Goal: Transaction & Acquisition: Purchase product/service

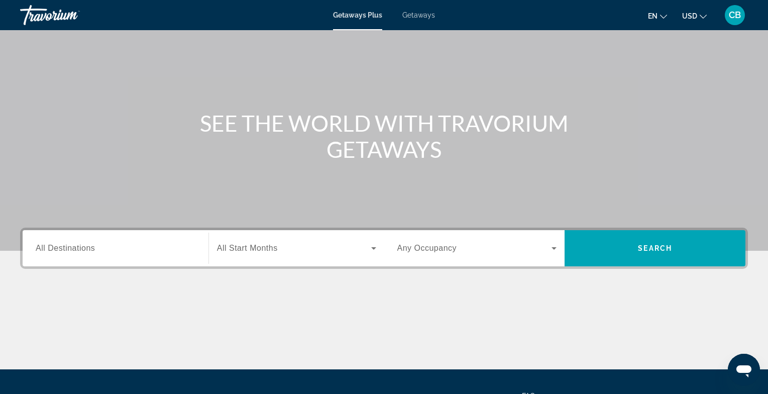
click at [142, 253] on input "Destination All Destinations" at bounding box center [116, 249] width 160 height 12
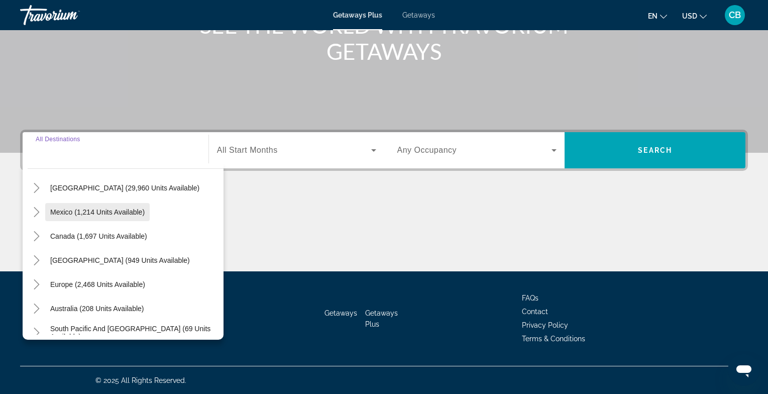
scroll to position [52, 0]
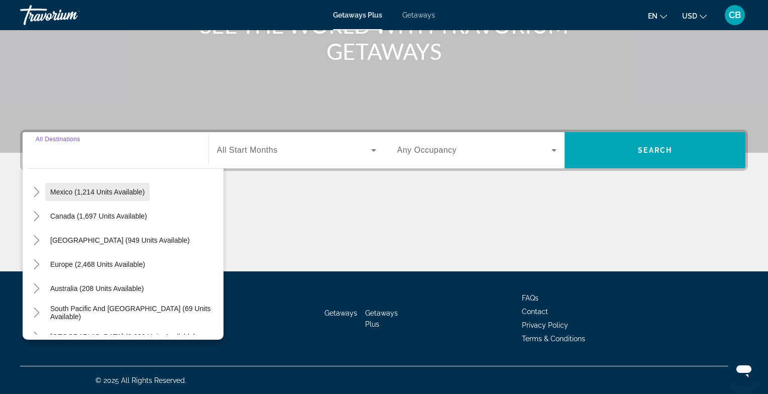
click at [125, 237] on span "[GEOGRAPHIC_DATA] (949 units available)" at bounding box center [120, 240] width 140 height 8
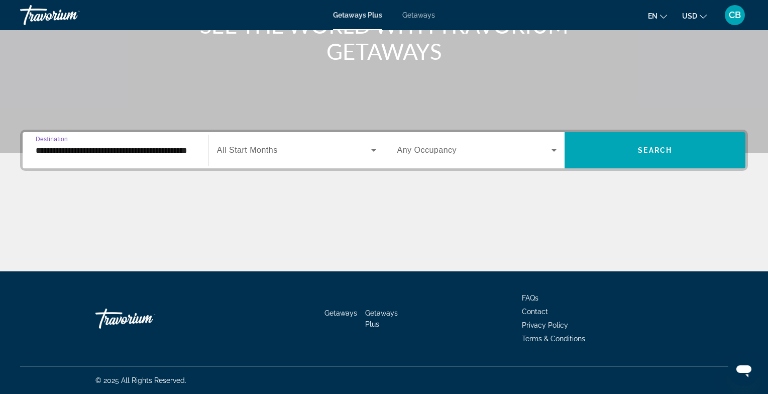
scroll to position [0, 28]
click at [104, 150] on input "**********" at bounding box center [116, 151] width 160 height 12
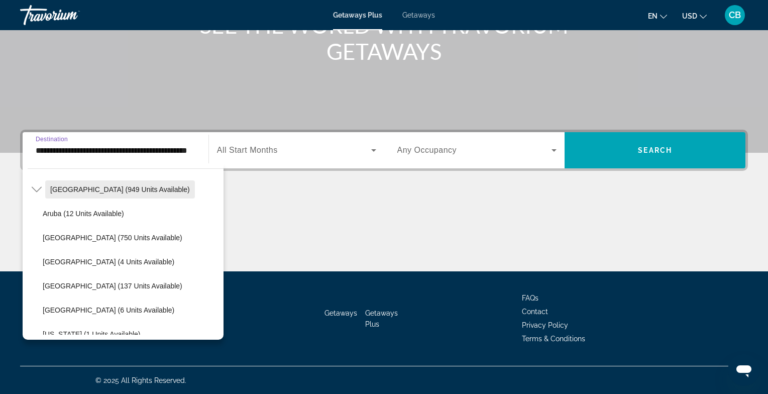
scroll to position [103, 0]
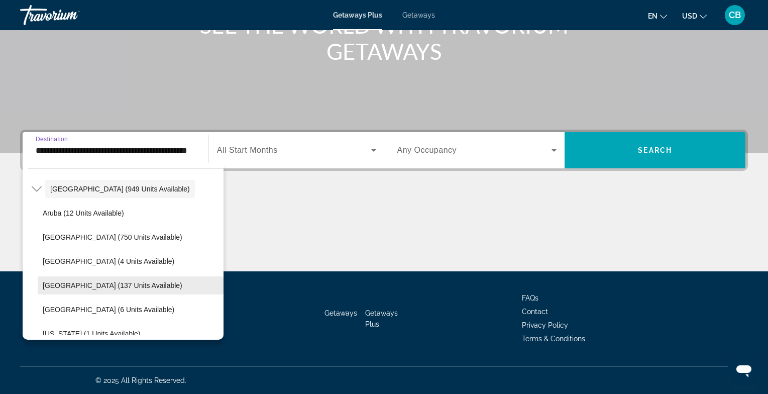
click at [91, 283] on span "[GEOGRAPHIC_DATA] (137 units available)" at bounding box center [113, 285] width 140 height 8
type input "**********"
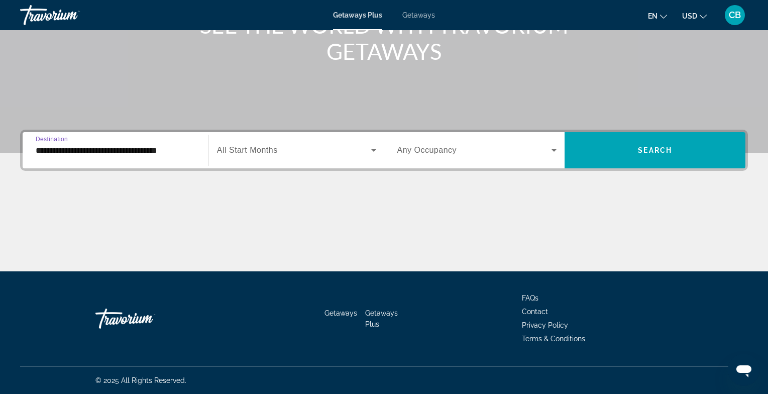
scroll to position [0, 0]
click at [276, 142] on div "Search widget" at bounding box center [296, 150] width 159 height 28
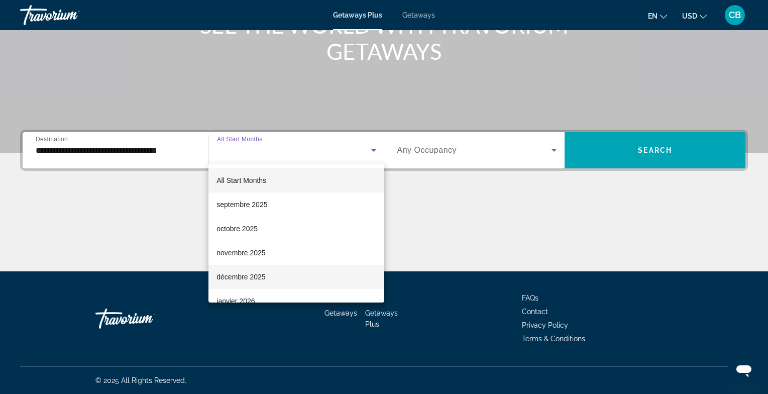
click at [274, 275] on mat-option "décembre 2025" at bounding box center [295, 277] width 175 height 24
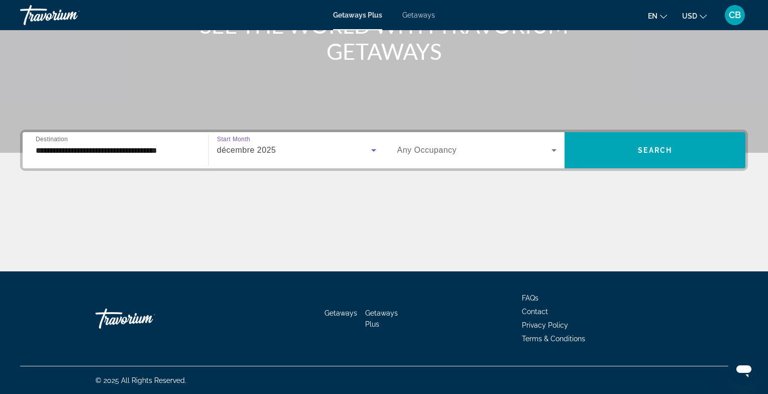
click at [534, 148] on span "Search widget" at bounding box center [474, 150] width 155 height 12
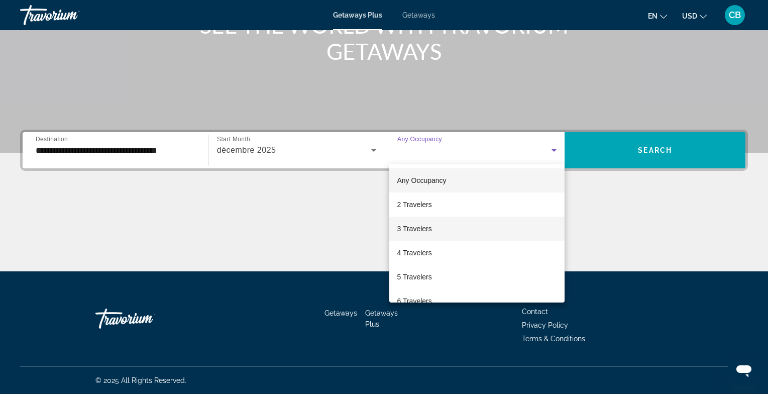
click at [468, 229] on mat-option "3 Travelers" at bounding box center [477, 228] width 176 height 24
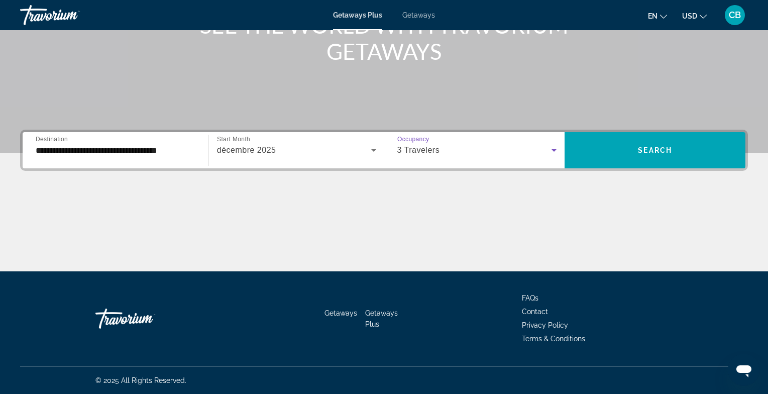
click at [481, 154] on div "3 Travelers" at bounding box center [474, 150] width 155 height 12
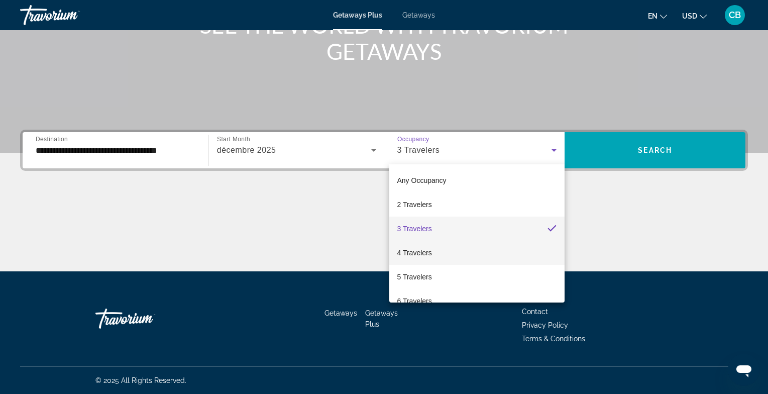
click at [456, 249] on mat-option "4 Travelers" at bounding box center [477, 253] width 176 height 24
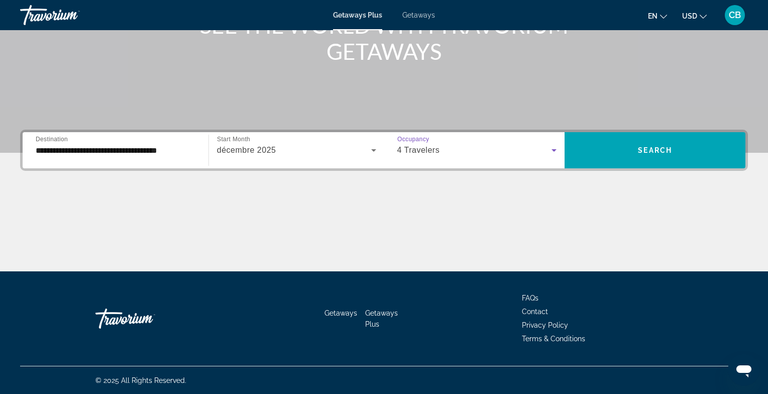
click at [700, 15] on button "USD USD ($) MXN (Mex$) CAD (Can$) GBP (£) EUR (€) AUD (A$) NZD (NZ$) CNY (CN¥)" at bounding box center [694, 16] width 25 height 15
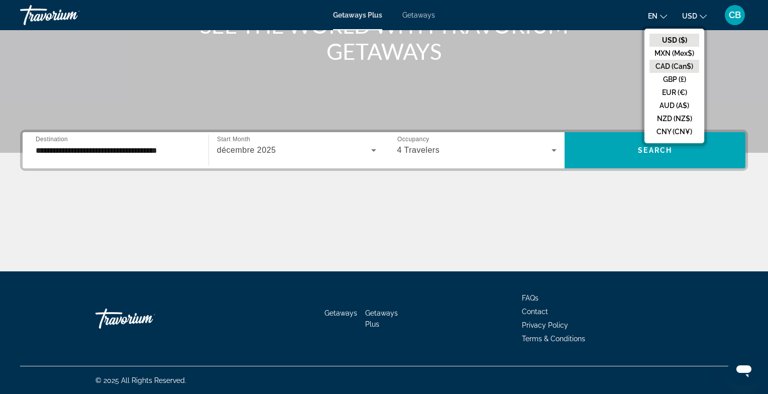
click at [679, 64] on button "CAD (Can$)" at bounding box center [674, 66] width 50 height 13
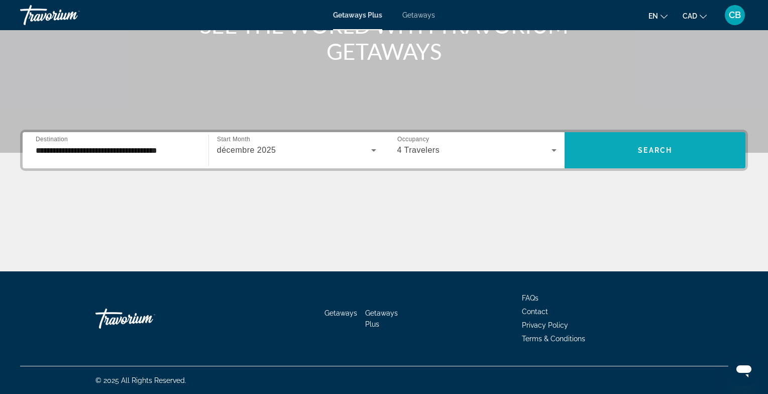
click at [649, 153] on span "Search" at bounding box center [655, 150] width 34 height 8
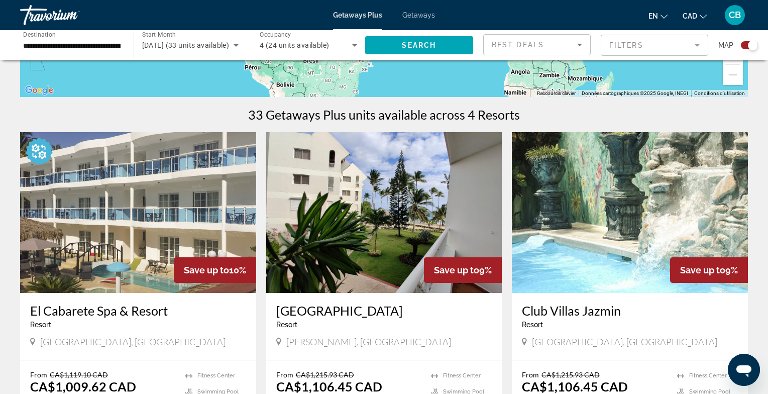
scroll to position [256, 0]
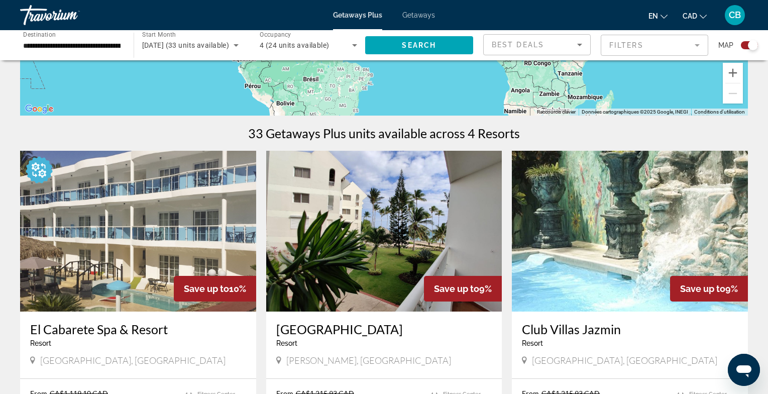
click at [235, 234] on img "Main content" at bounding box center [138, 231] width 236 height 161
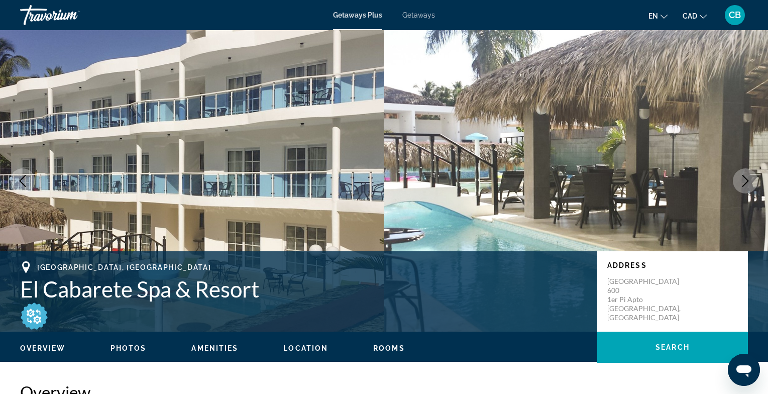
click at [742, 183] on icon "Next image" at bounding box center [745, 181] width 12 height 12
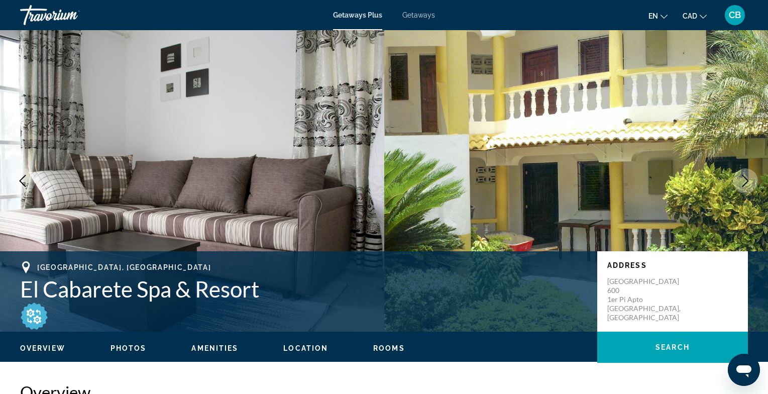
click at [742, 183] on icon "Next image" at bounding box center [745, 181] width 12 height 12
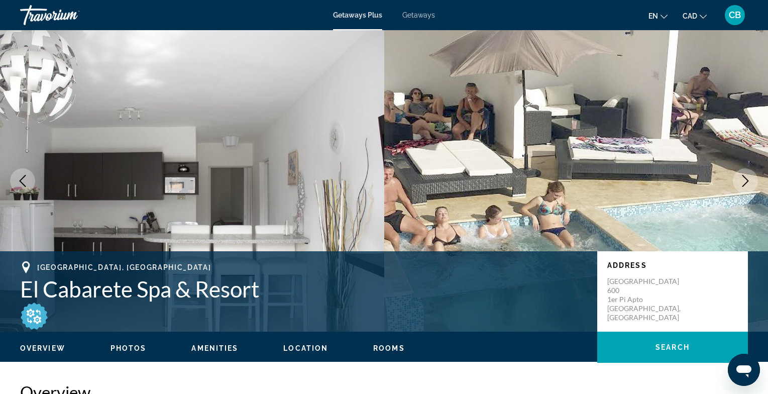
click at [742, 183] on icon "Next image" at bounding box center [745, 181] width 12 height 12
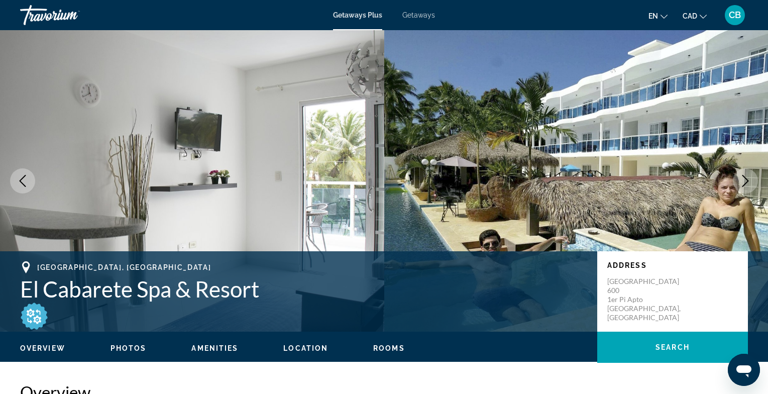
click at [745, 182] on icon "Next image" at bounding box center [745, 181] width 12 height 12
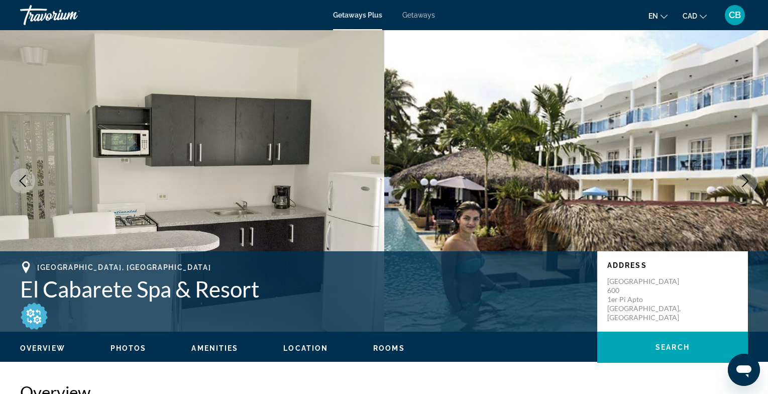
click at [745, 182] on icon "Next image" at bounding box center [745, 181] width 12 height 12
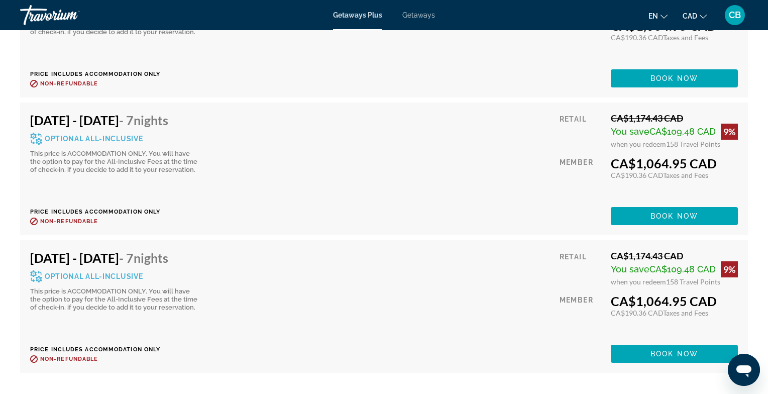
scroll to position [2404, 0]
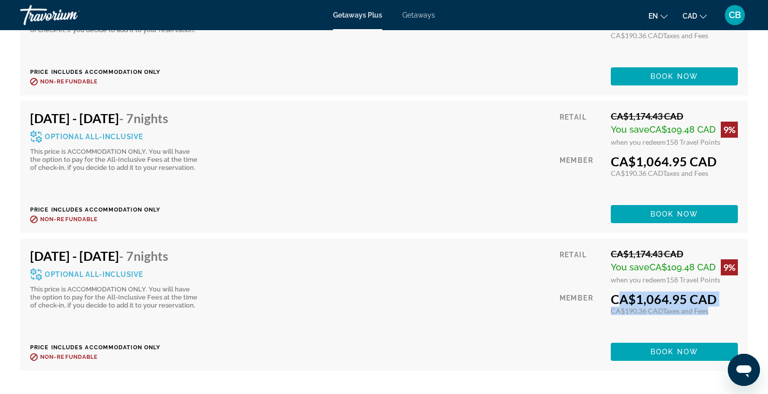
drag, startPoint x: 611, startPoint y: 287, endPoint x: 733, endPoint y: 307, distance: 123.2
click at [733, 307] on div "Retail CA$1,174.43 CAD You save CA$109.48 CAD 9% when you redeem 158 Travel Poi…" at bounding box center [648, 304] width 178 height 112
click at [304, 252] on div "Dec 21, 2025 - Dec 28, 2025 - 7 Nights Optional All-Inclusive This price is ACC…" at bounding box center [384, 304] width 708 height 112
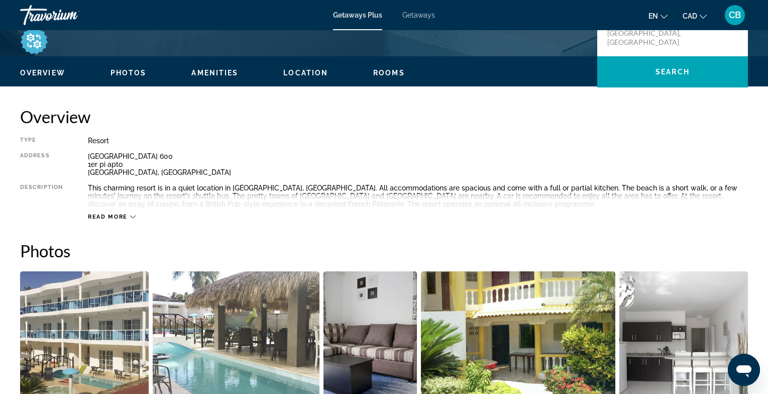
scroll to position [0, 0]
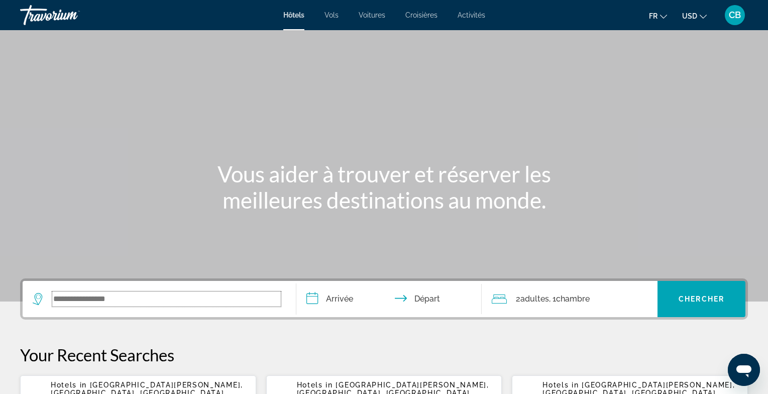
click at [167, 304] on input "Search widget" at bounding box center [166, 298] width 229 height 15
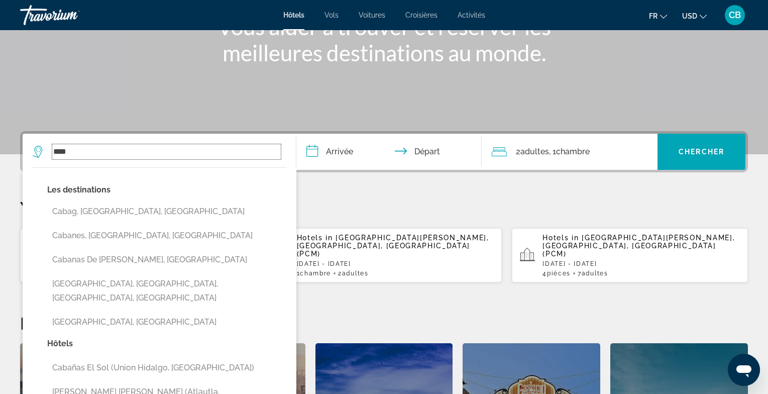
scroll to position [118, 0]
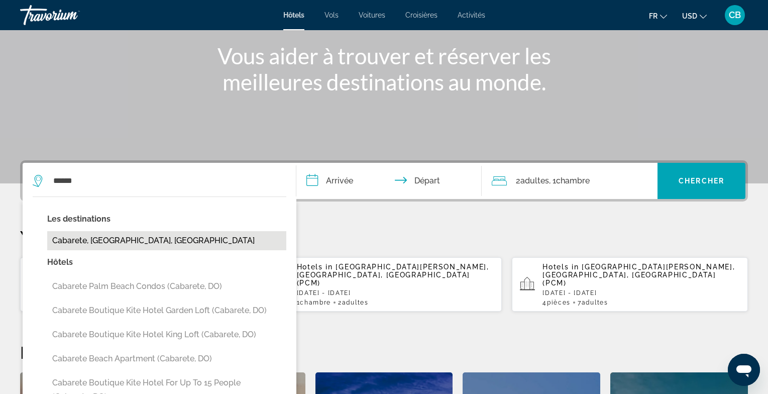
click at [86, 247] on button "Cabarete, [GEOGRAPHIC_DATA], [GEOGRAPHIC_DATA]" at bounding box center [166, 240] width 239 height 19
type input "**********"
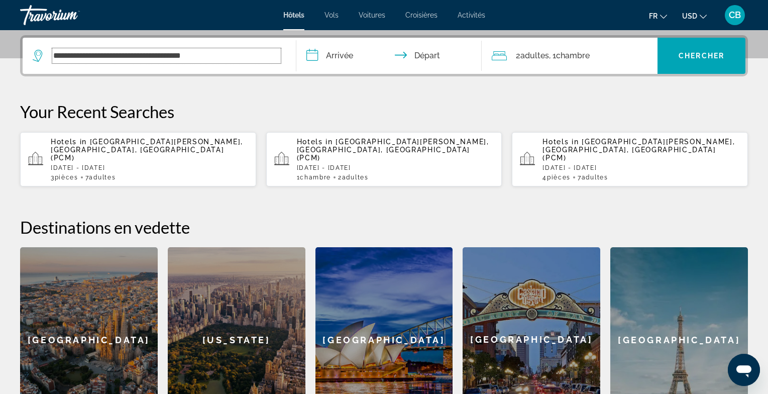
scroll to position [245, 0]
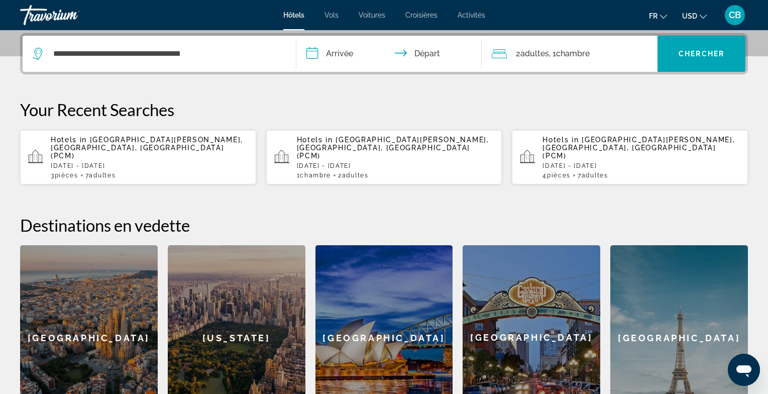
click at [353, 63] on input "**********" at bounding box center [391, 55] width 190 height 39
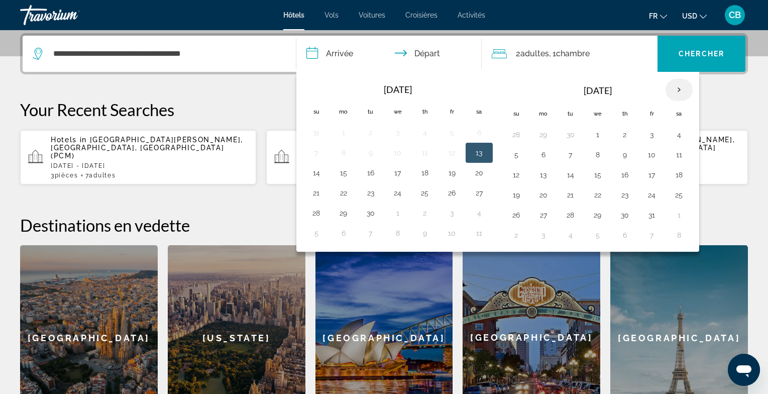
click at [670, 86] on th "Next month" at bounding box center [678, 90] width 27 height 22
click at [645, 175] on button "19" at bounding box center [652, 175] width 16 height 14
click at [668, 88] on th "Next month" at bounding box center [678, 90] width 27 height 22
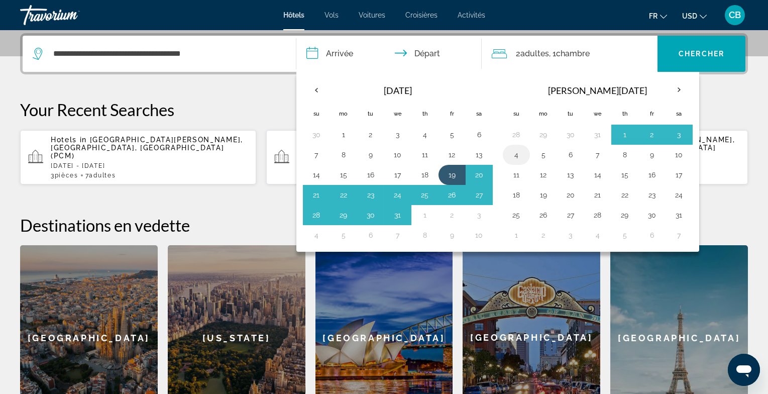
click at [515, 154] on button "4" at bounding box center [516, 155] width 16 height 14
type input "**********"
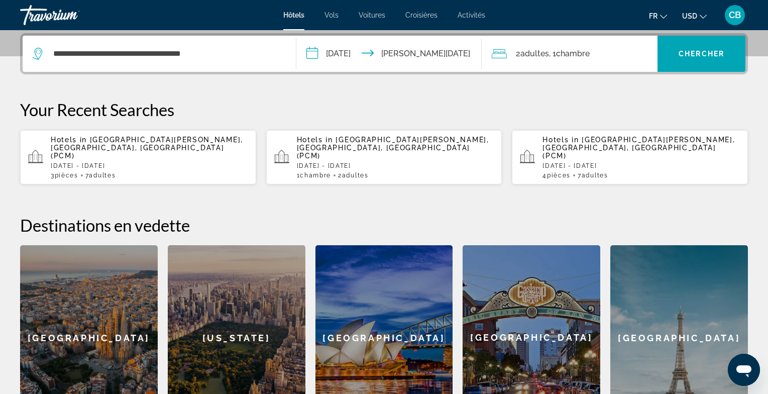
click at [545, 54] on span "Adultes" at bounding box center [534, 54] width 29 height 10
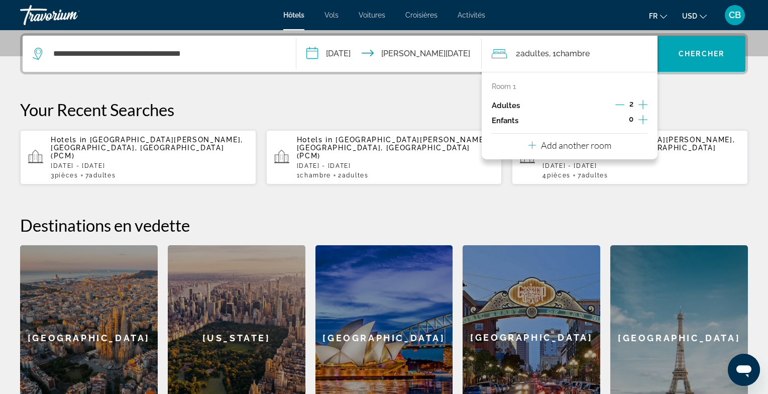
click at [644, 117] on icon "Increment children" at bounding box center [642, 120] width 9 height 12
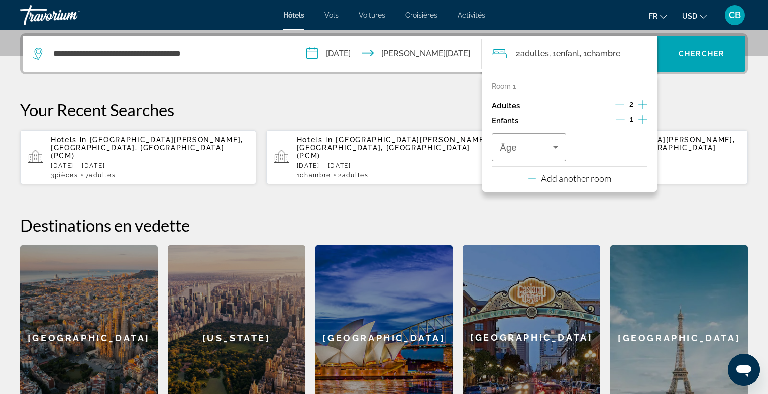
click at [644, 117] on icon "Increment children" at bounding box center [642, 120] width 9 height 12
click at [563, 144] on div "Âge" at bounding box center [529, 147] width 74 height 28
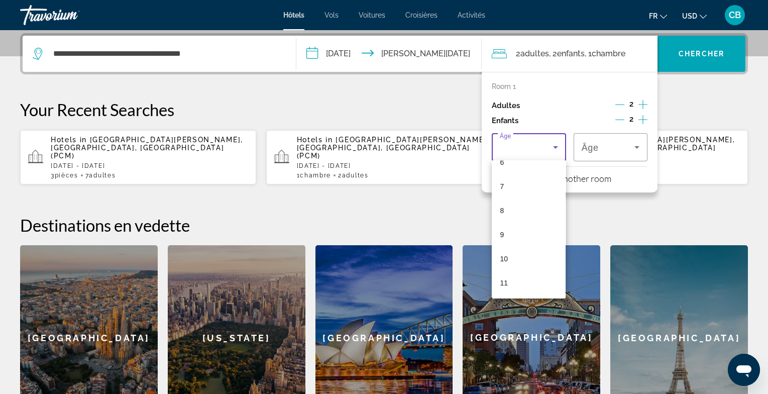
scroll to position [164, 0]
click at [524, 223] on mat-option "9" at bounding box center [529, 229] width 74 height 24
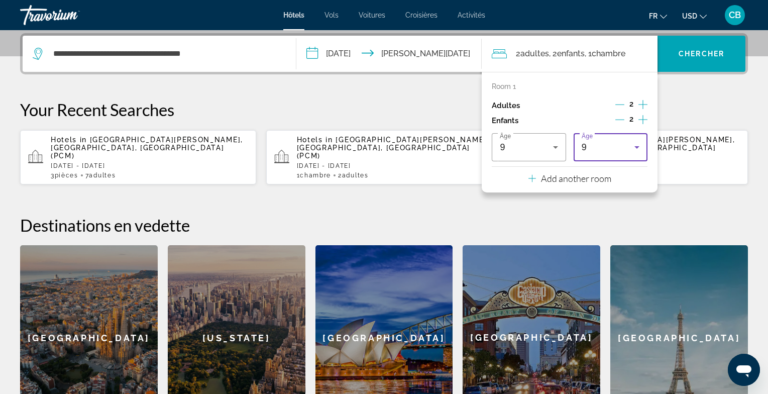
click at [599, 150] on div "9" at bounding box center [608, 147] width 53 height 12
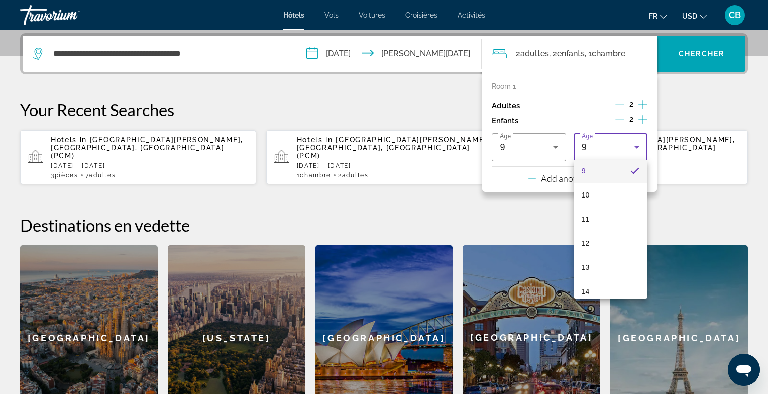
scroll to position [234, 0]
click at [594, 275] on mat-option "14" at bounding box center [611, 280] width 74 height 24
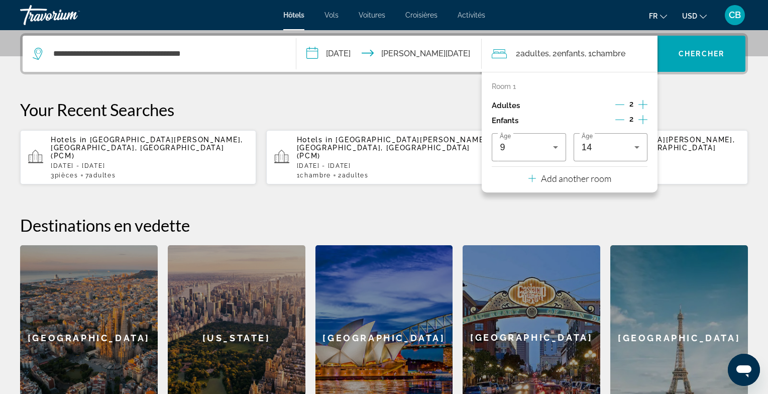
click at [678, 97] on div "**********" at bounding box center [384, 231] width 768 height 397
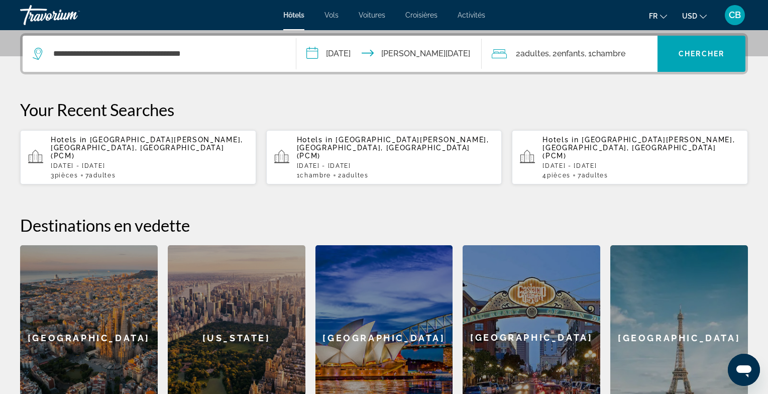
click at [702, 12] on mat-icon "Change currency" at bounding box center [703, 15] width 7 height 7
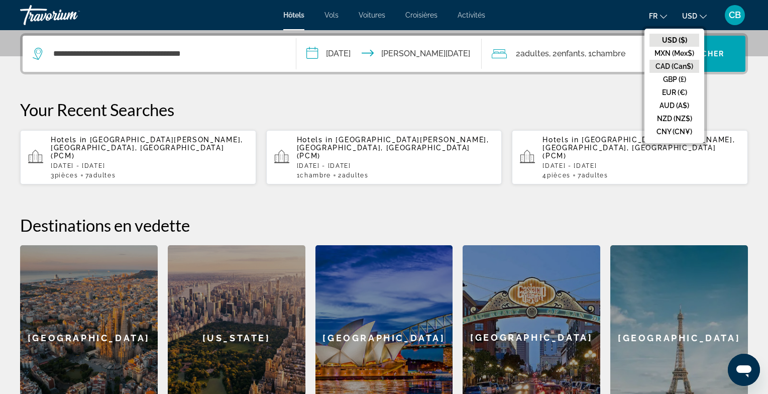
click at [675, 65] on button "CAD (Can$)" at bounding box center [674, 66] width 50 height 13
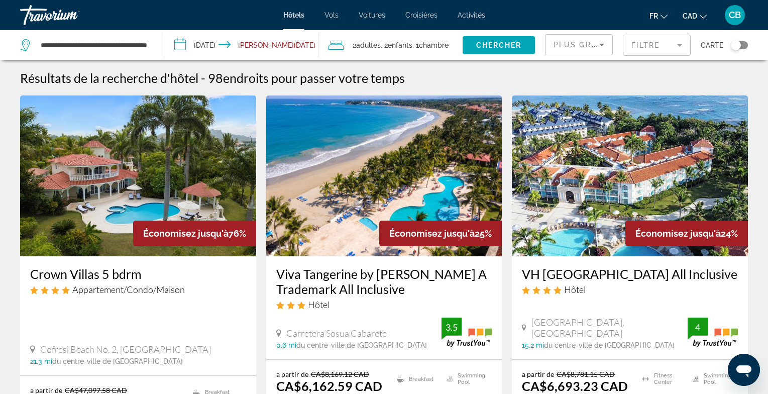
click at [678, 42] on mat-form-field "Filtre" at bounding box center [657, 45] width 68 height 21
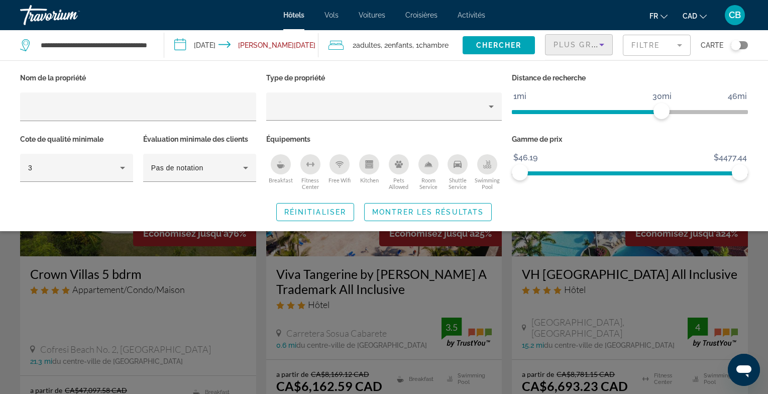
click at [588, 43] on span "Plus grandes économies" at bounding box center [613, 45] width 120 height 8
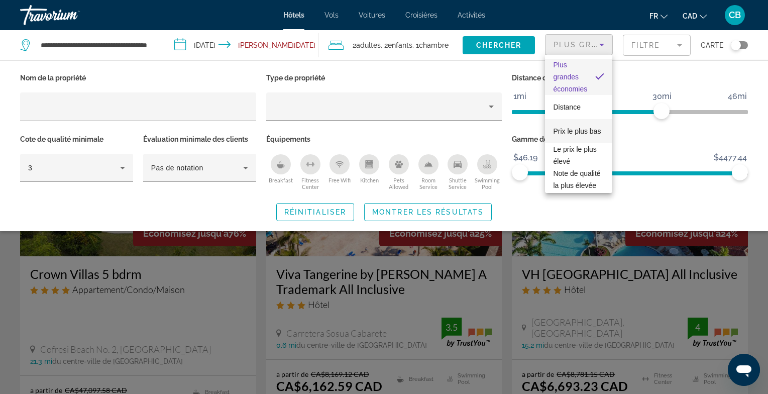
click at [585, 130] on span "Prix le plus bas" at bounding box center [577, 131] width 48 height 8
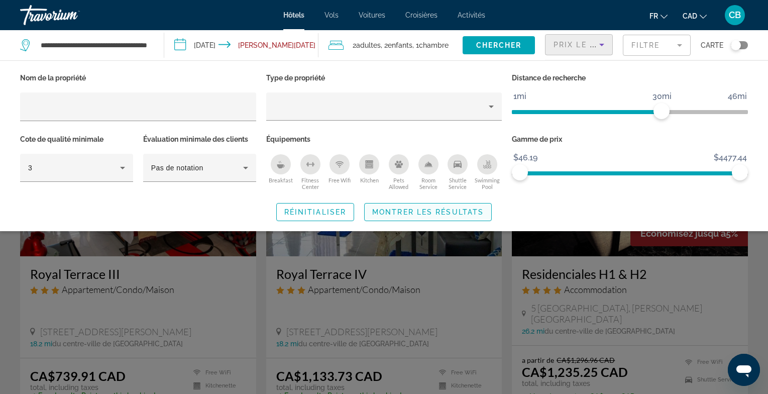
click at [448, 211] on span "Montrer les résultats" at bounding box center [427, 212] width 111 height 8
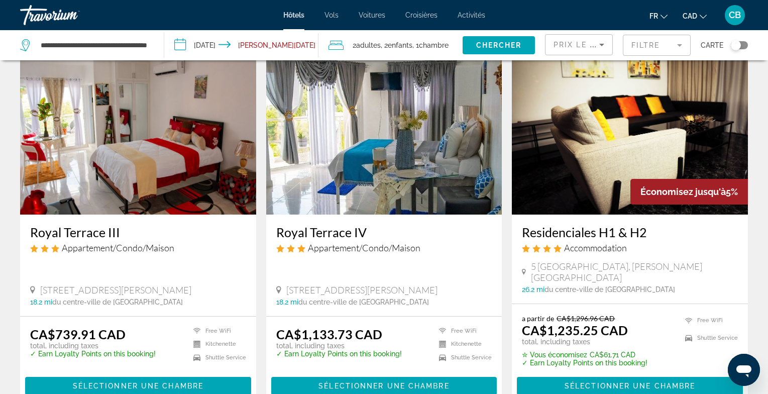
scroll to position [45, 0]
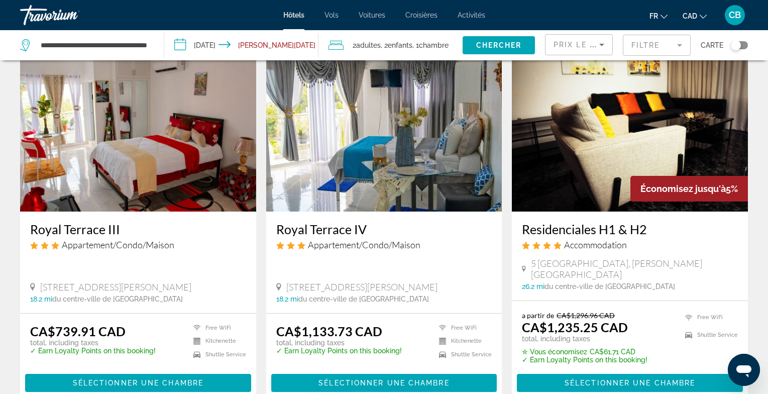
click at [168, 153] on img "Main content" at bounding box center [138, 131] width 236 height 161
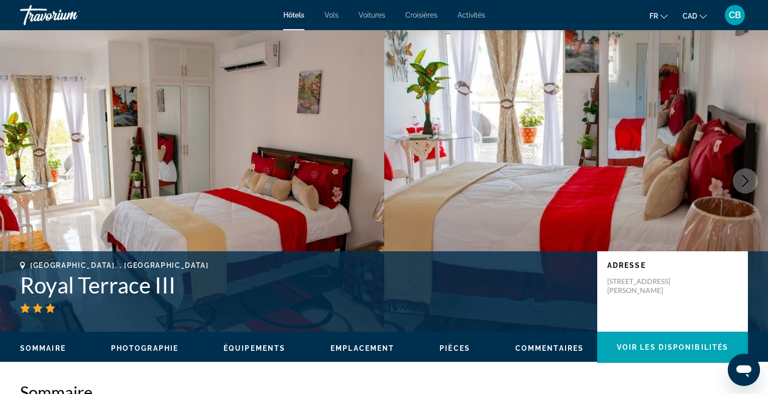
click at [742, 184] on icon "Next image" at bounding box center [745, 181] width 12 height 12
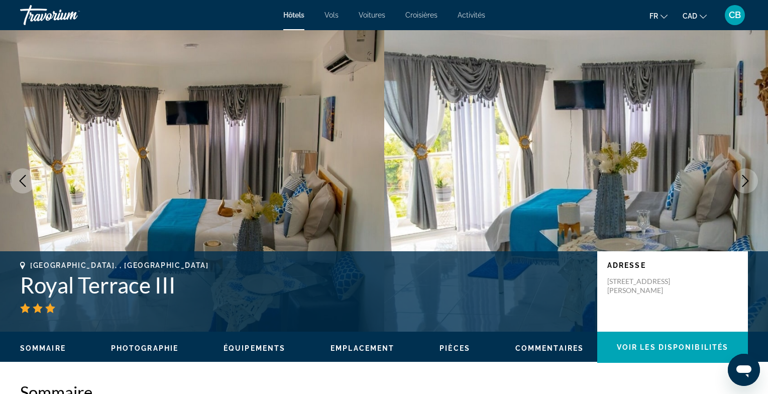
click at [742, 183] on icon "Next image" at bounding box center [745, 181] width 12 height 12
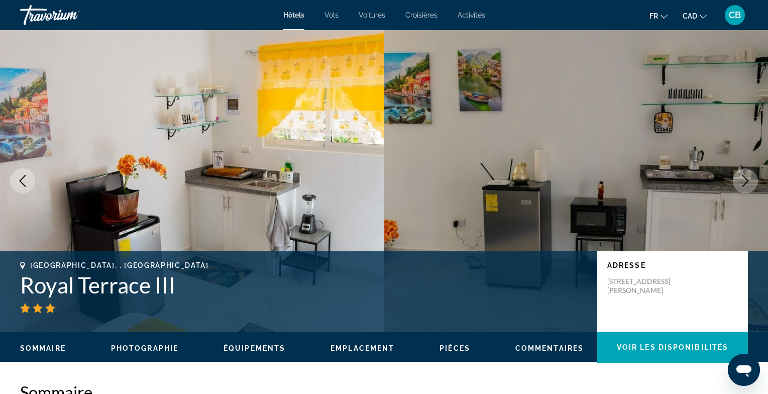
click at [742, 182] on icon "Next image" at bounding box center [745, 181] width 12 height 12
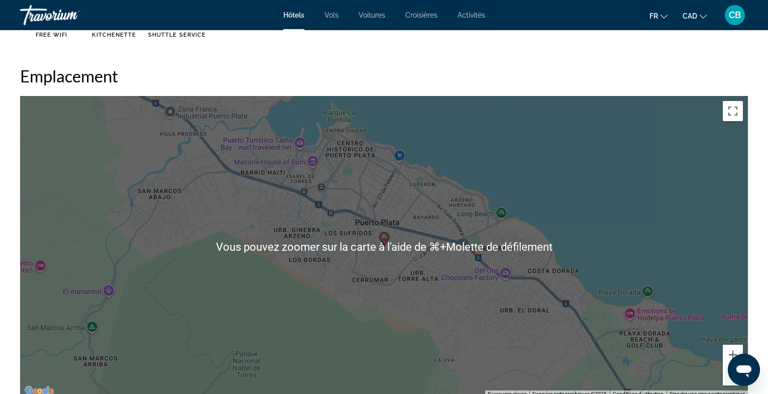
scroll to position [913, 0]
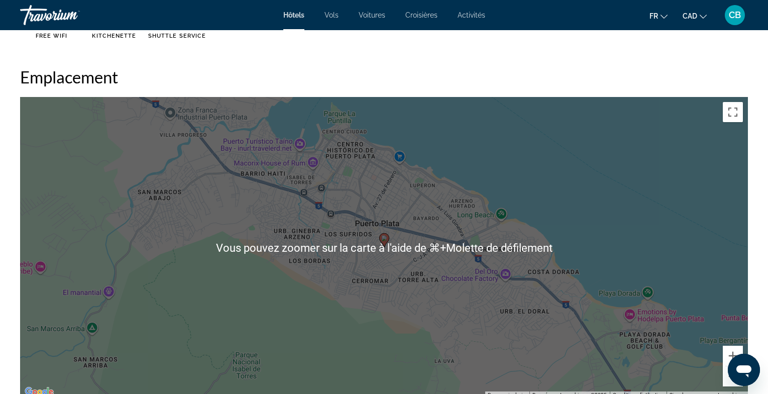
click at [443, 67] on h2 "Emplacement" at bounding box center [384, 77] width 728 height 20
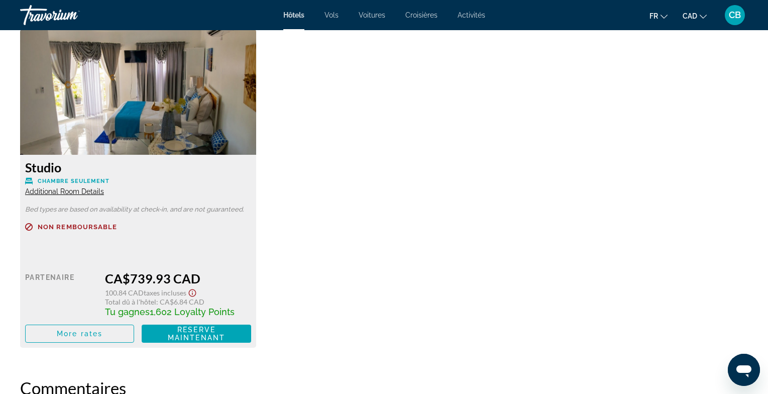
scroll to position [1396, 0]
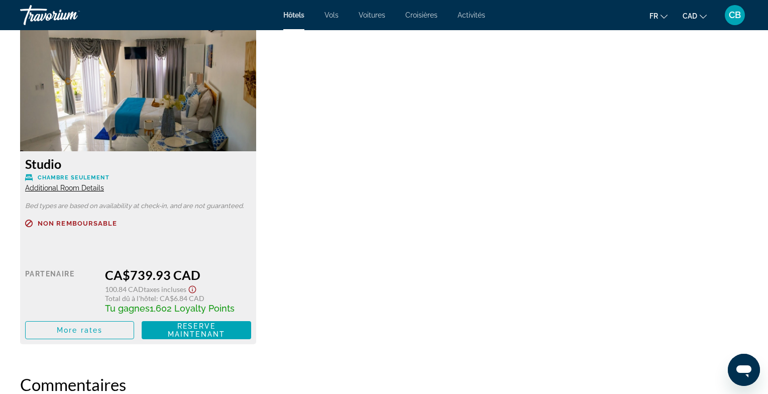
drag, startPoint x: 127, startPoint y: 274, endPoint x: 229, endPoint y: 275, distance: 101.5
click at [229, 275] on div "CA$739.93 CAD" at bounding box center [178, 274] width 146 height 15
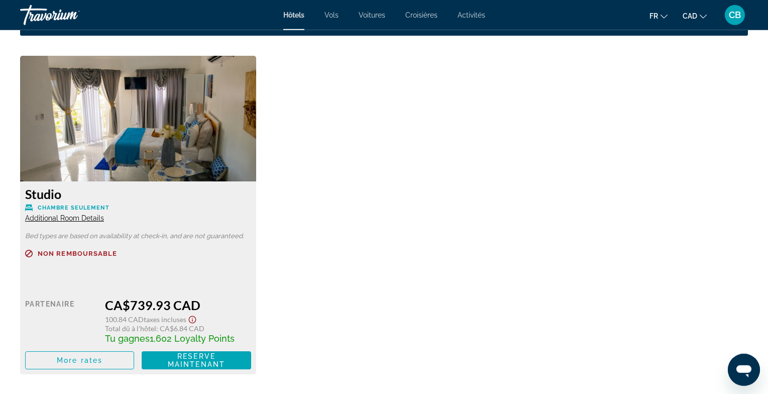
scroll to position [1379, 0]
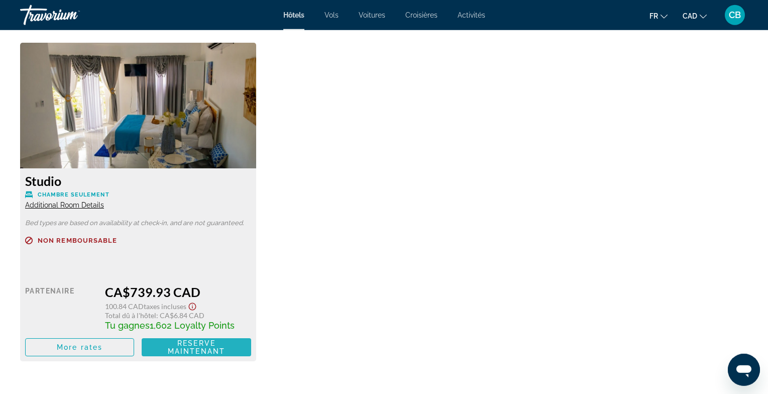
click at [209, 352] on span "Reserve maintenant" at bounding box center [196, 347] width 57 height 16
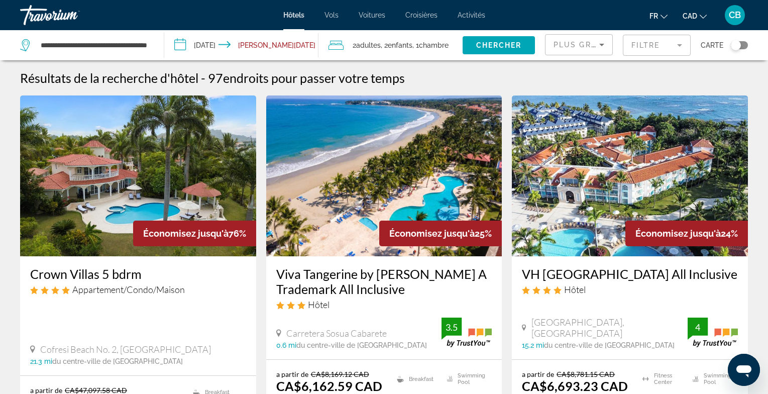
click at [678, 42] on mat-form-field "Filtre" at bounding box center [657, 45] width 68 height 21
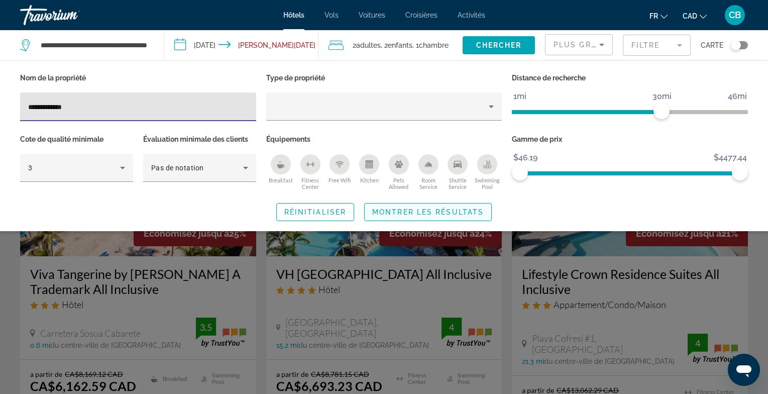
type input "**********"
click at [439, 214] on span "Montrer les résultats" at bounding box center [427, 212] width 111 height 8
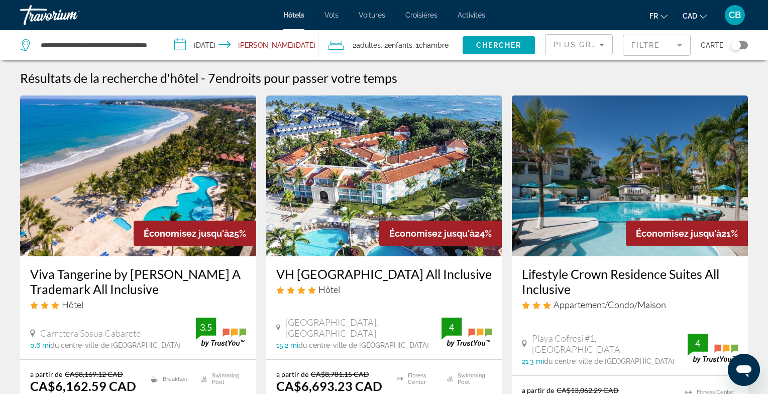
click at [659, 45] on mat-form-field "Filtre" at bounding box center [657, 45] width 68 height 21
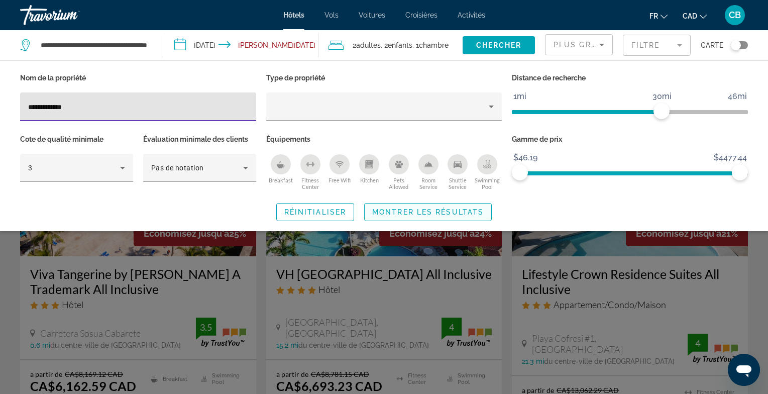
click at [431, 208] on span "Montrer les résultats" at bounding box center [427, 212] width 111 height 8
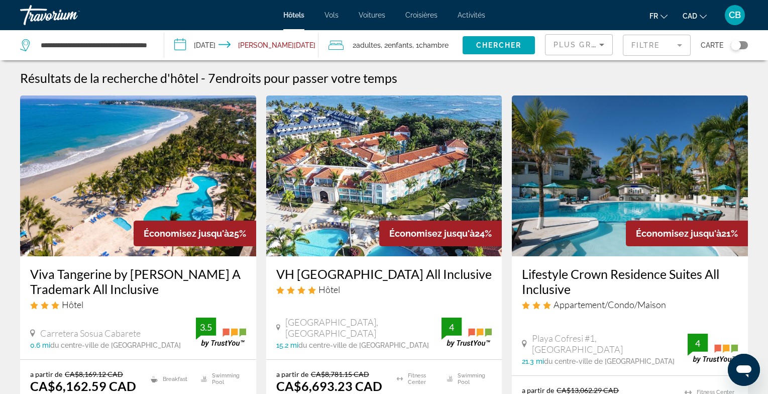
click at [260, 49] on input "**********" at bounding box center [243, 46] width 158 height 33
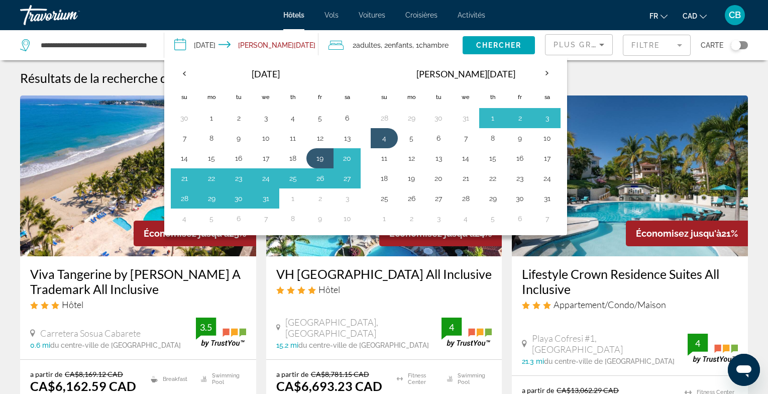
click at [260, 49] on input "**********" at bounding box center [243, 46] width 158 height 33
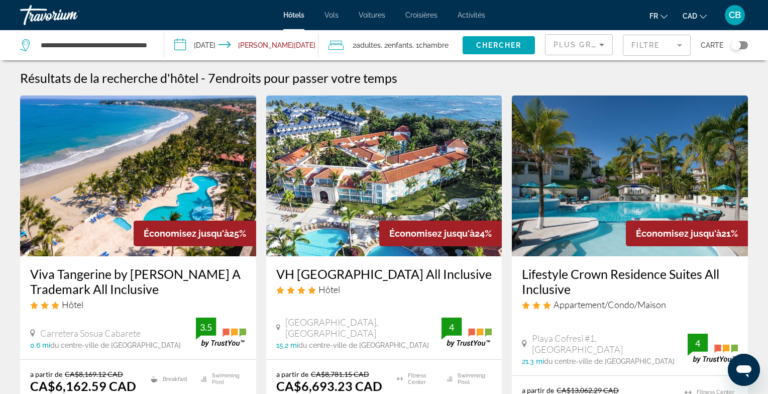
click at [239, 41] on input "**********" at bounding box center [243, 46] width 158 height 33
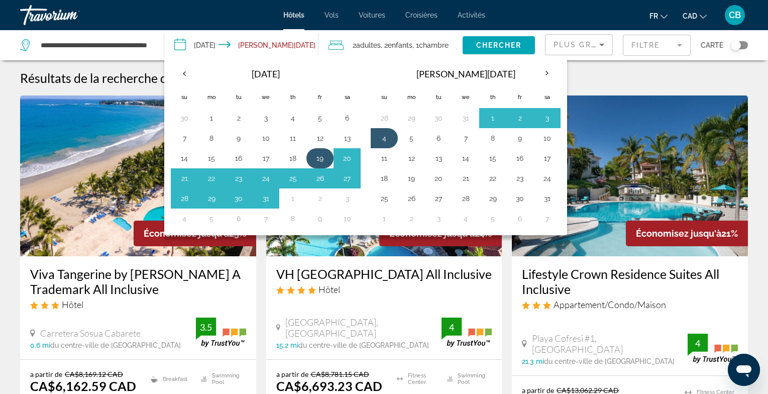
click at [319, 158] on button "19" at bounding box center [320, 158] width 16 height 14
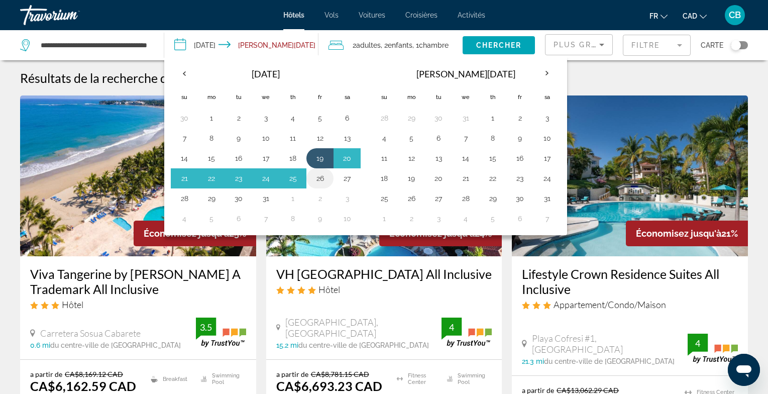
click at [321, 176] on button "26" at bounding box center [320, 178] width 16 height 14
type input "**********"
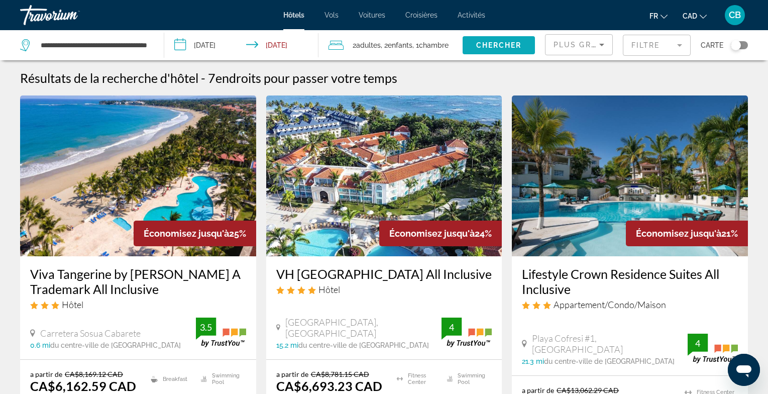
click at [504, 48] on span "Chercher" at bounding box center [499, 45] width 46 height 8
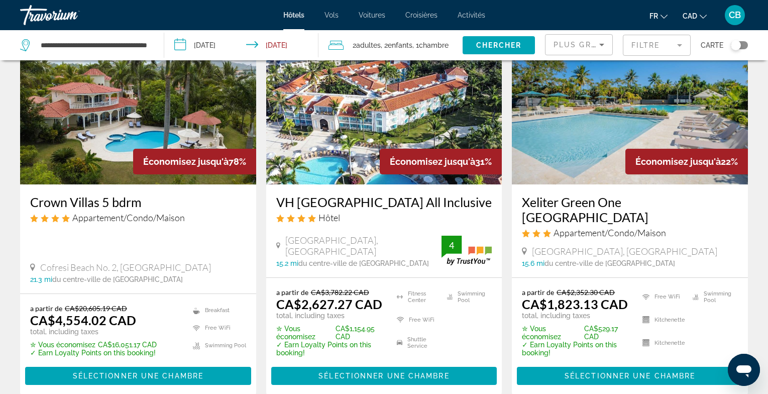
scroll to position [73, 0]
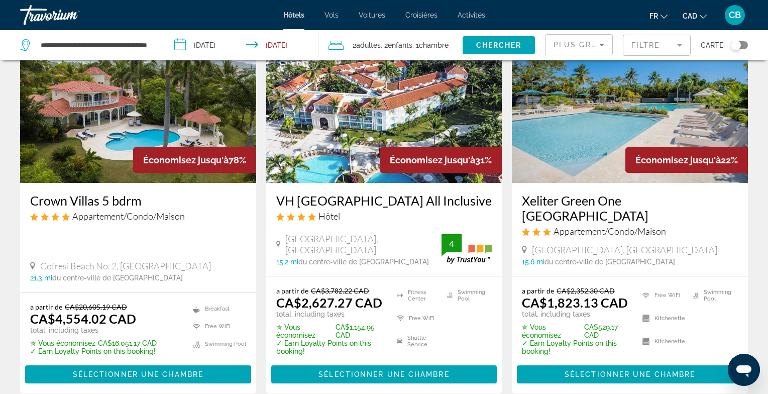
drag, startPoint x: 301, startPoint y: 312, endPoint x: 383, endPoint y: 312, distance: 82.4
click at [383, 312] on div "a partir de CA$3,782.22 CAD CA$2,627.27 CAD total, including taxes" at bounding box center [330, 302] width 108 height 32
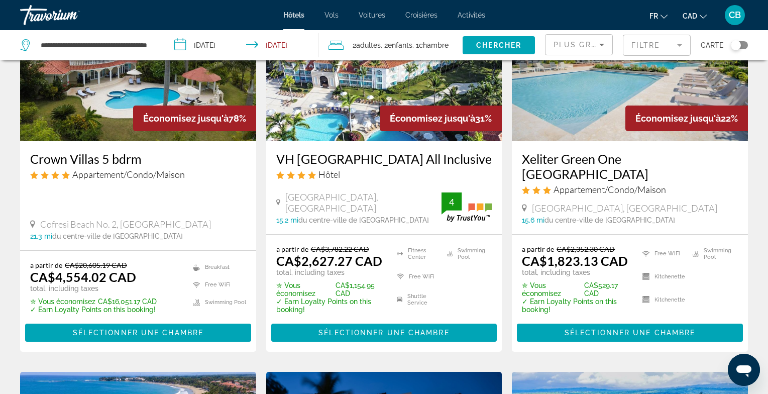
scroll to position [125, 0]
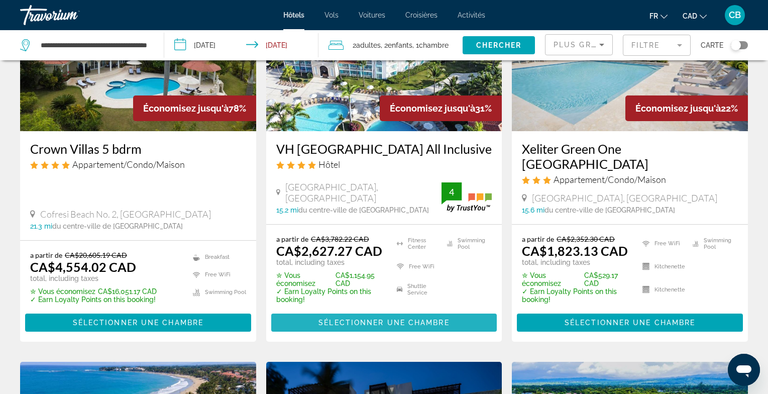
click at [401, 326] on span "Sélectionner une chambre" at bounding box center [383, 322] width 131 height 8
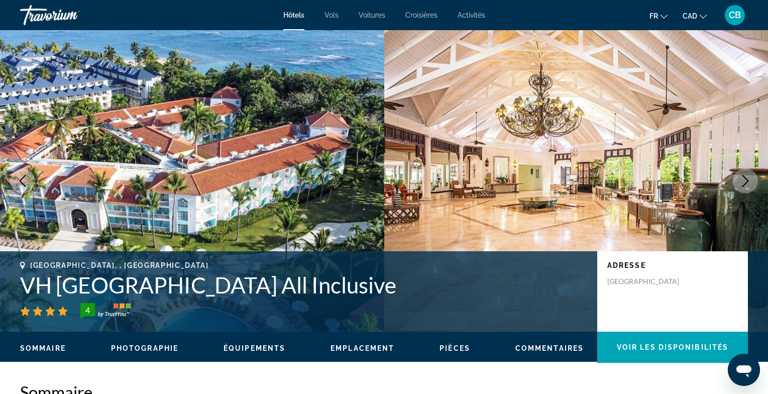
click at [746, 175] on icon "Next image" at bounding box center [745, 181] width 12 height 12
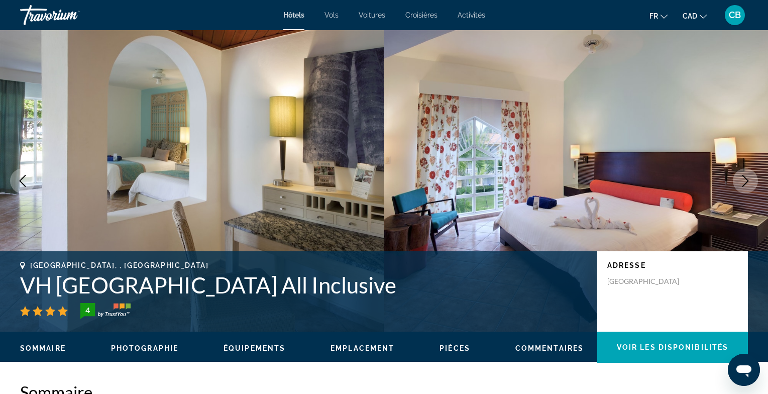
click at [746, 175] on icon "Next image" at bounding box center [745, 181] width 12 height 12
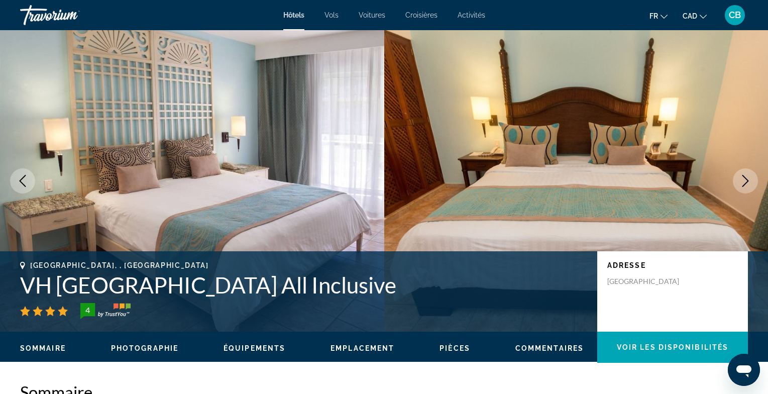
click at [746, 175] on icon "Next image" at bounding box center [745, 181] width 12 height 12
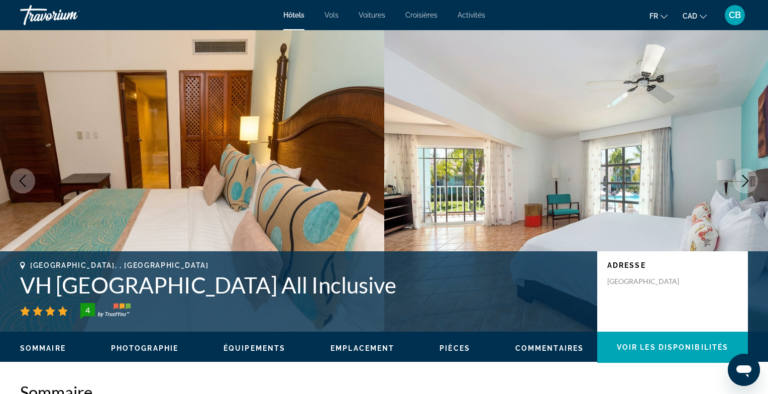
click at [746, 175] on icon "Next image" at bounding box center [745, 181] width 12 height 12
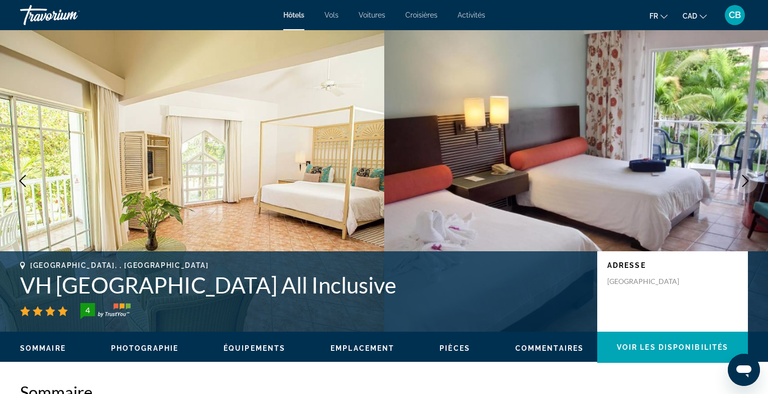
click at [746, 178] on icon "Next image" at bounding box center [745, 181] width 12 height 12
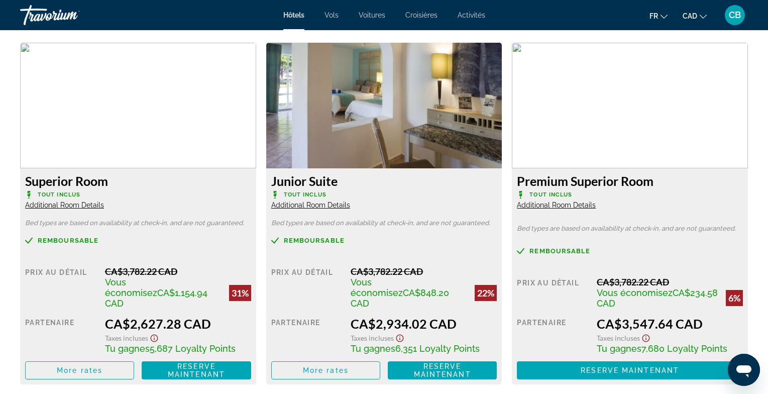
scroll to position [1380, 0]
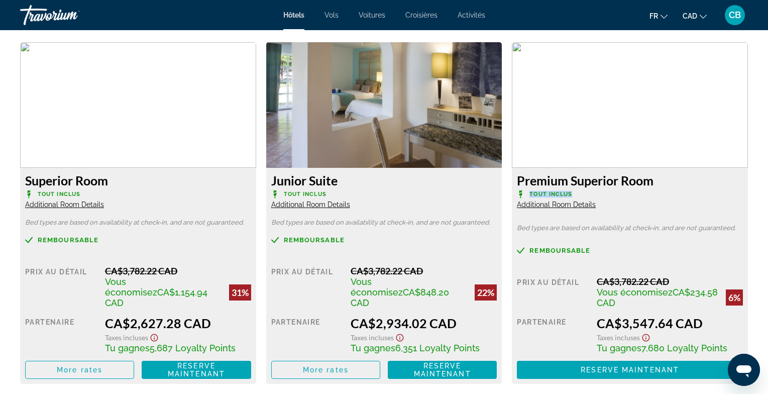
drag, startPoint x: 577, startPoint y: 194, endPoint x: 521, endPoint y: 192, distance: 55.8
click at [521, 192] on p "Tout inclus" at bounding box center [630, 194] width 226 height 8
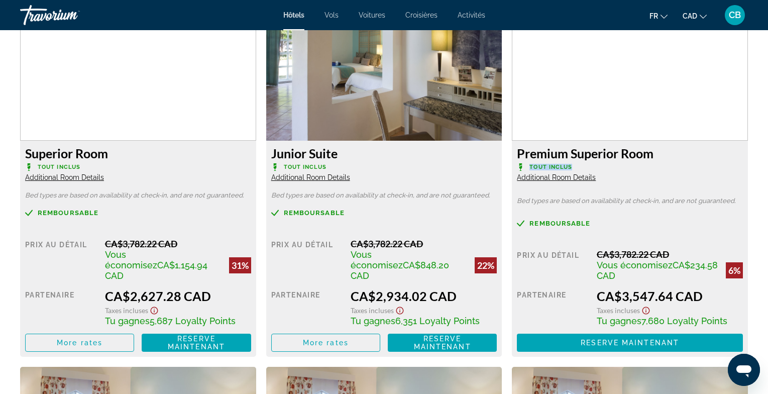
scroll to position [1407, 0]
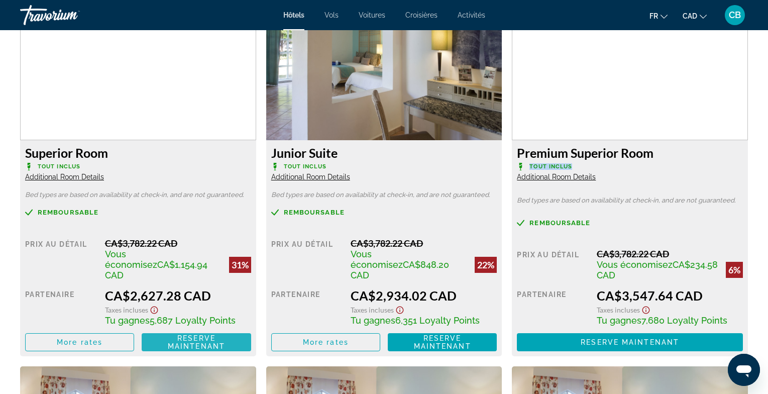
click at [217, 334] on span "Reserve maintenant" at bounding box center [196, 342] width 57 height 16
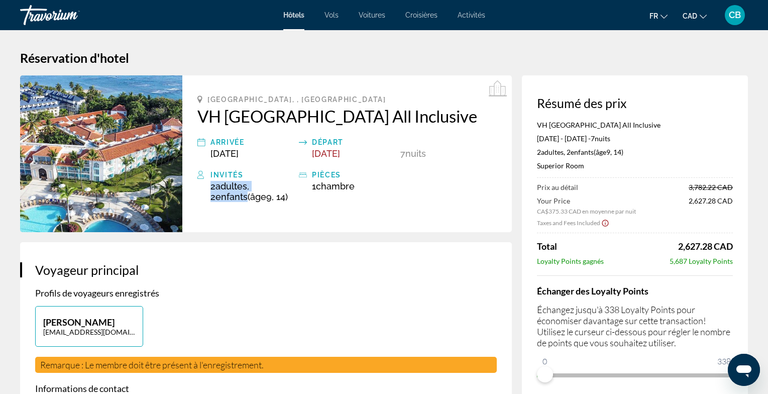
drag, startPoint x: 211, startPoint y: 208, endPoint x: 291, endPoint y: 208, distance: 79.9
click at [291, 202] on div "2 Adulte Adultes , 2 Enfant Enfants ( âge 9, 14)" at bounding box center [251, 191] width 83 height 21
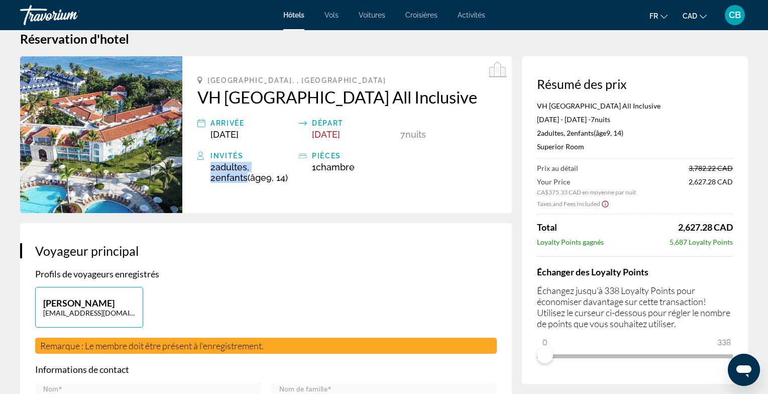
scroll to position [14, 0]
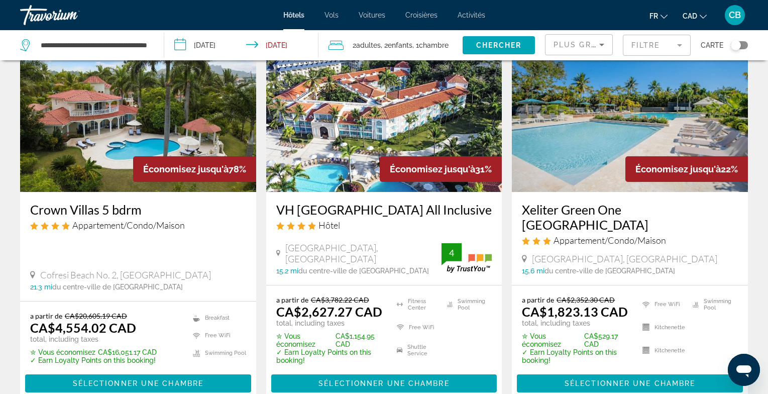
scroll to position [73, 0]
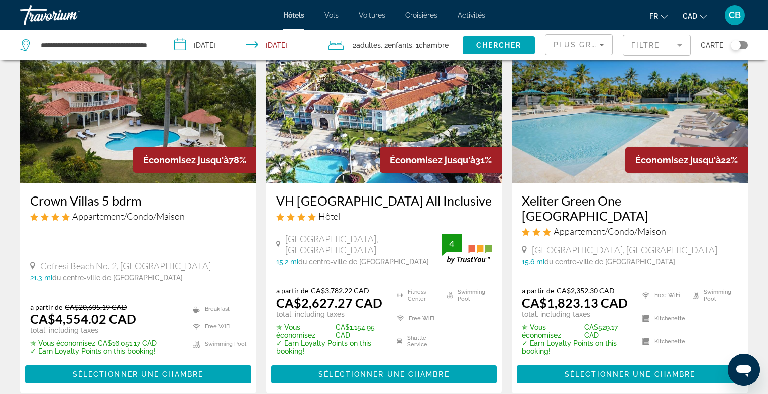
click at [592, 130] on img "Main content" at bounding box center [630, 102] width 236 height 161
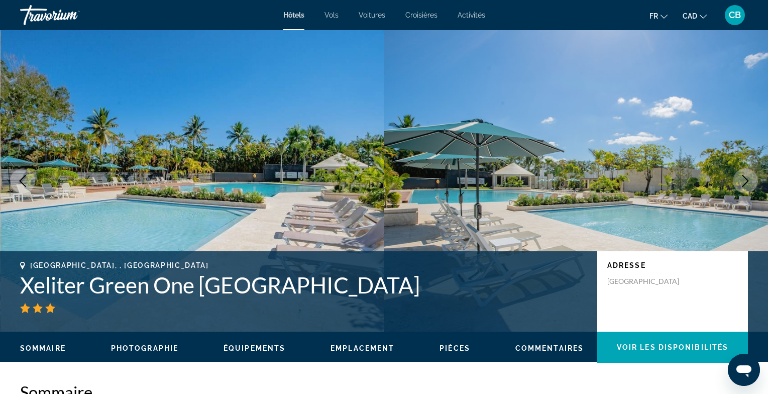
click at [742, 177] on icon "Next image" at bounding box center [745, 181] width 12 height 12
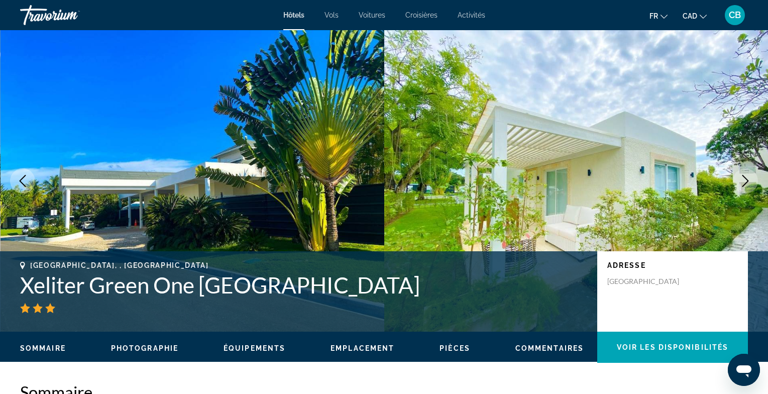
click at [743, 179] on icon "Next image" at bounding box center [745, 181] width 12 height 12
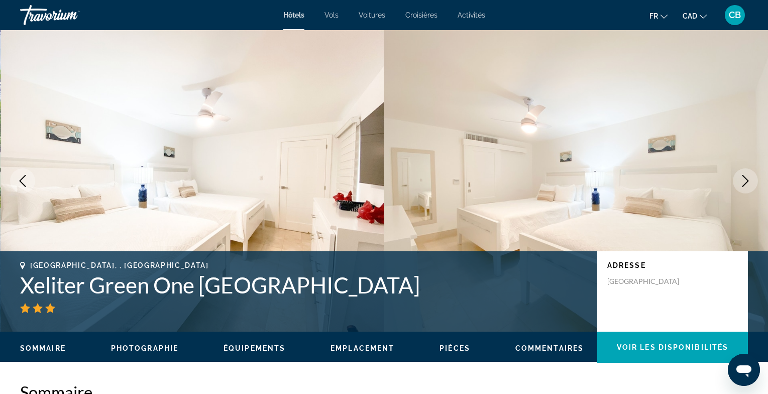
click at [743, 179] on icon "Next image" at bounding box center [745, 181] width 12 height 12
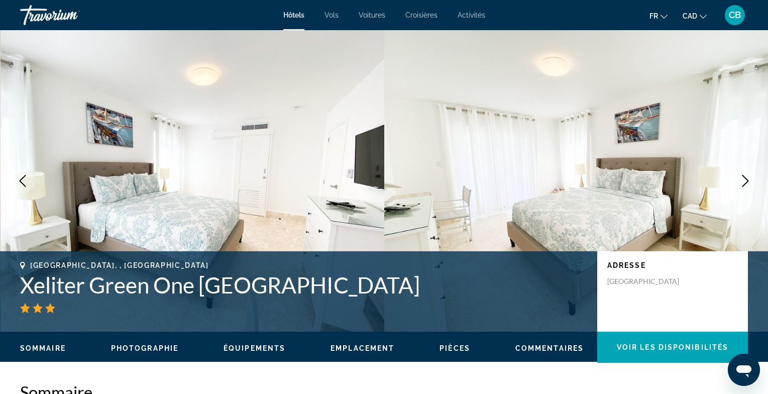
click at [743, 179] on icon "Next image" at bounding box center [745, 181] width 12 height 12
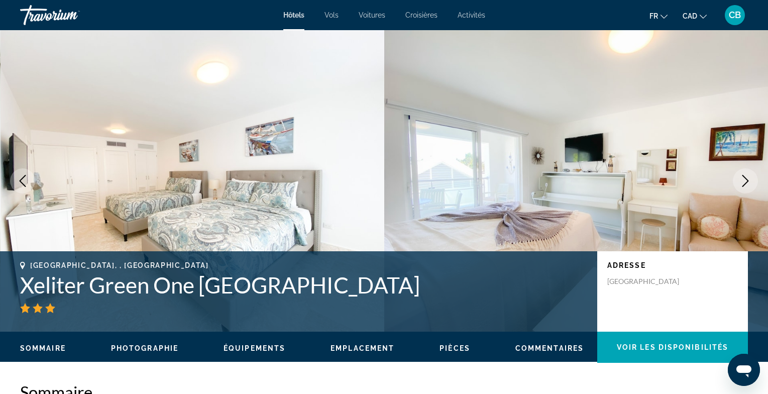
click at [743, 179] on icon "Next image" at bounding box center [745, 181] width 12 height 12
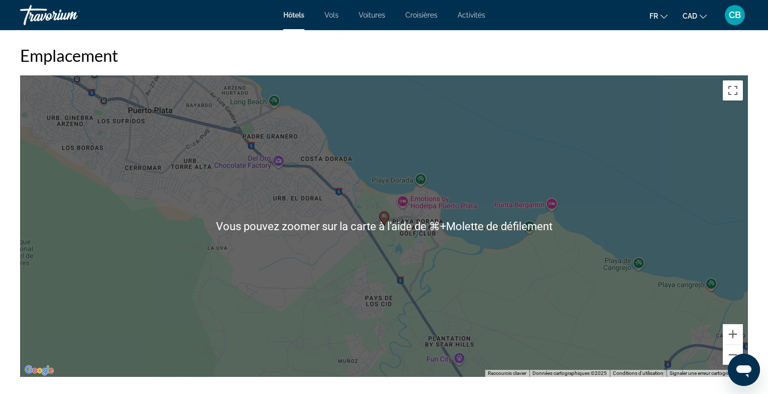
scroll to position [934, 0]
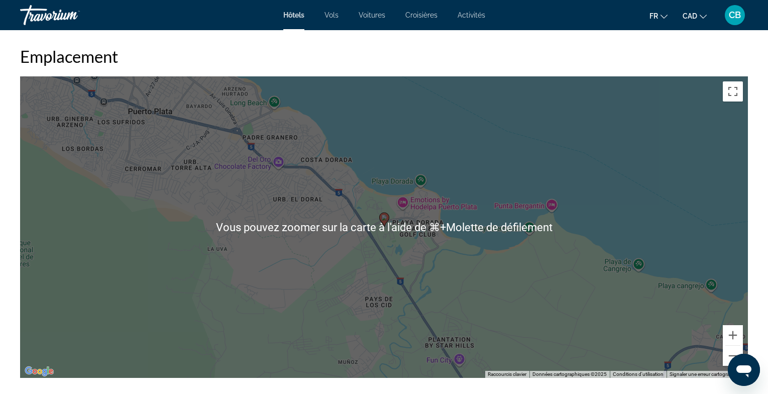
click at [459, 60] on h2 "Emplacement" at bounding box center [384, 56] width 728 height 20
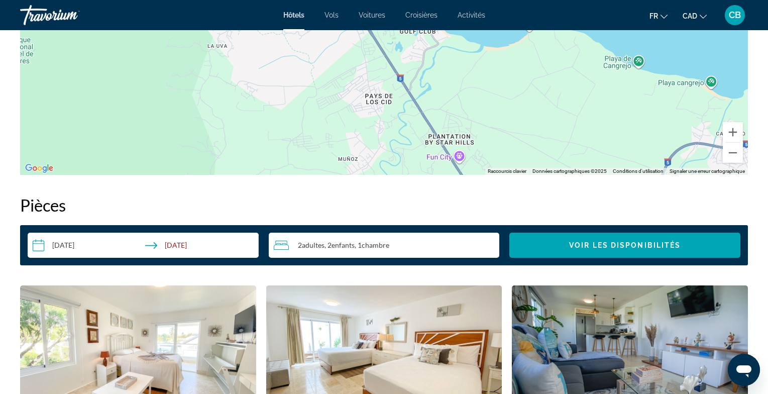
scroll to position [1103, 0]
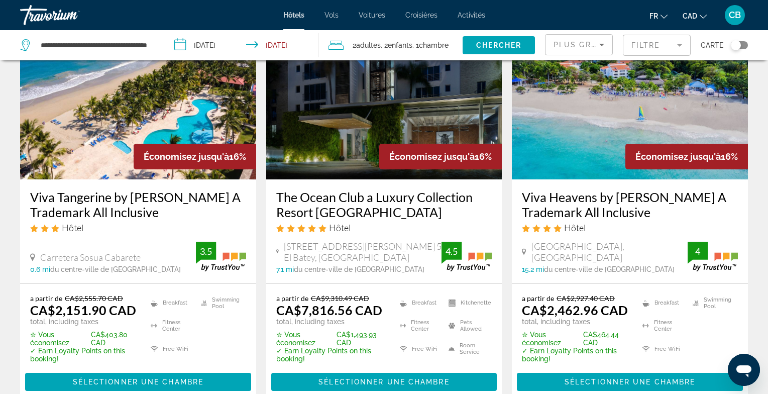
scroll to position [468, 0]
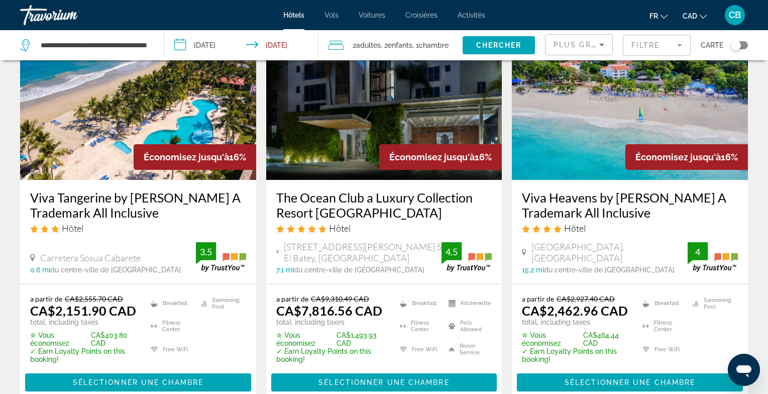
click at [123, 137] on img "Main content" at bounding box center [138, 99] width 236 height 161
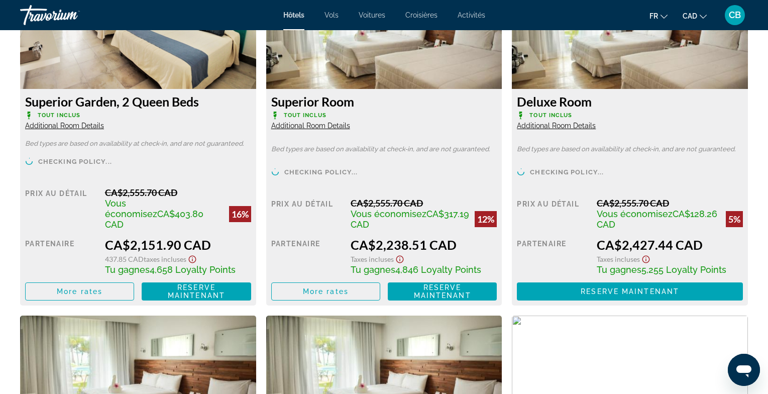
scroll to position [1456, 0]
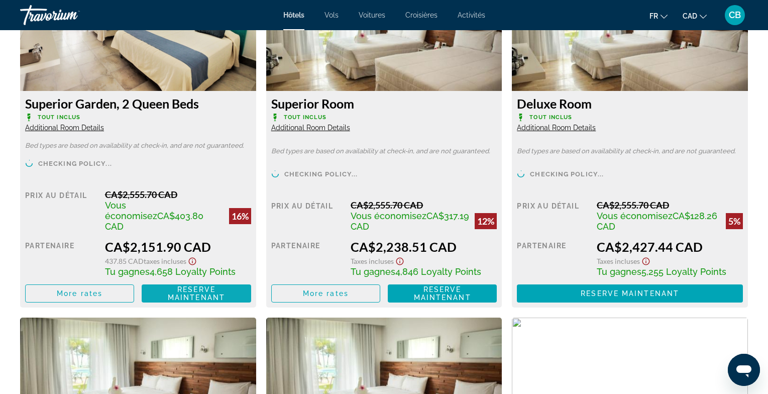
click at [204, 285] on span "Reserve maintenant" at bounding box center [196, 293] width 57 height 16
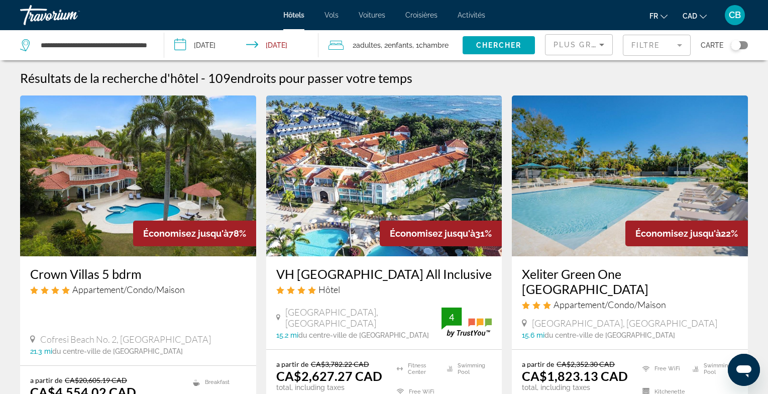
click at [404, 44] on span "Enfants" at bounding box center [400, 45] width 25 height 8
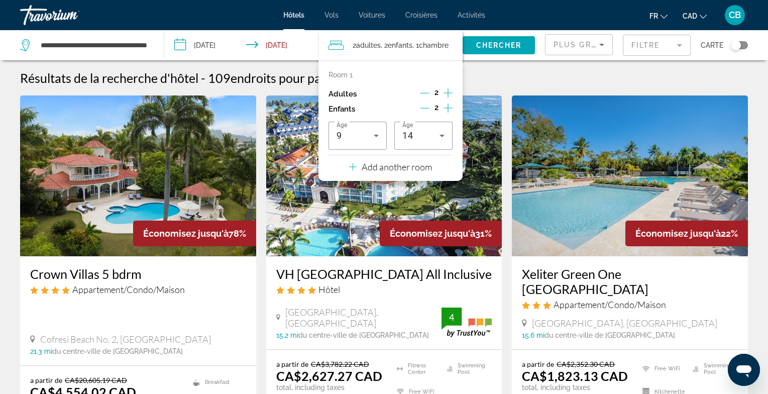
click at [426, 106] on icon "Decrement children" at bounding box center [424, 107] width 9 height 9
click at [426, 106] on icon "Decrement children" at bounding box center [425, 107] width 9 height 9
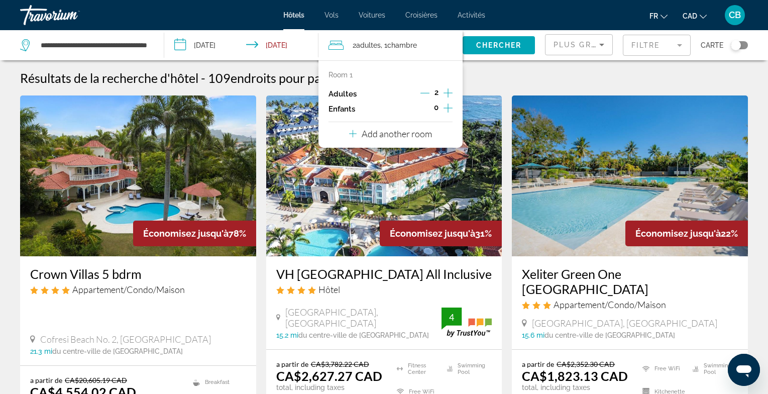
click at [529, 82] on div "Résultats de la recherche d'hôtel - 109 endroits pour passer votre temps" at bounding box center [384, 77] width 728 height 15
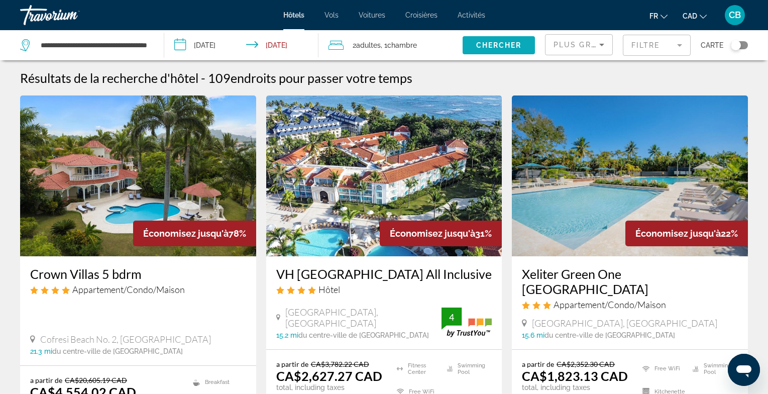
click at [493, 42] on span "Chercher" at bounding box center [499, 45] width 46 height 8
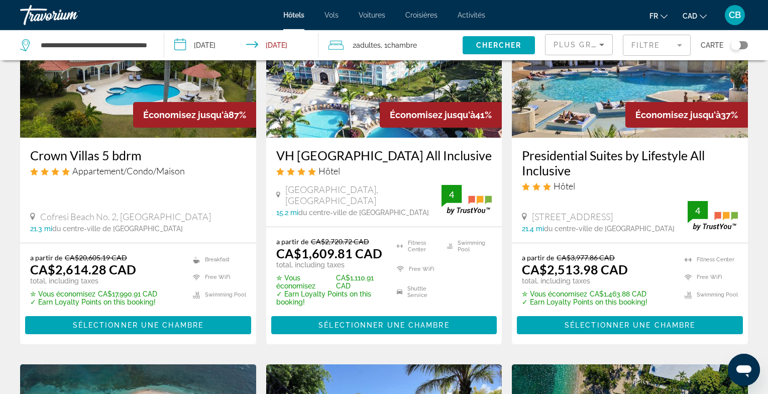
scroll to position [135, 0]
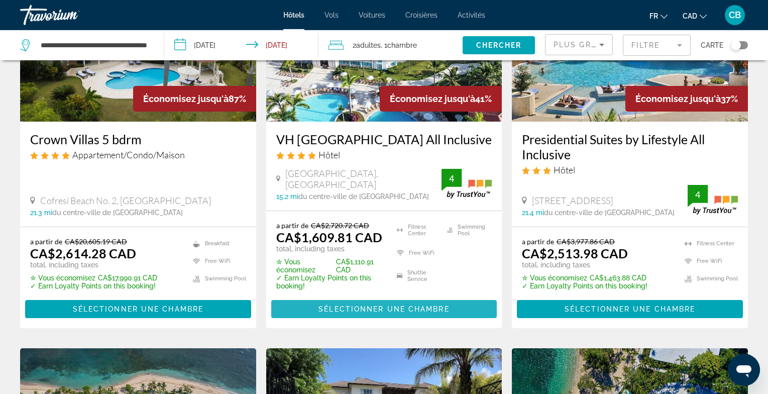
click at [352, 316] on span "Main content" at bounding box center [384, 309] width 226 height 24
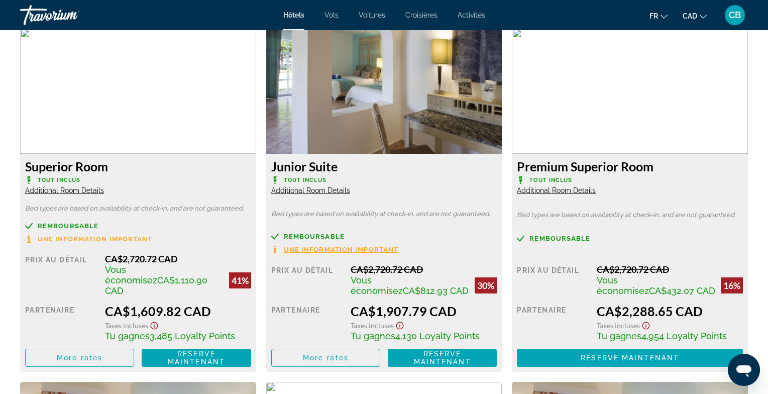
scroll to position [1394, 0]
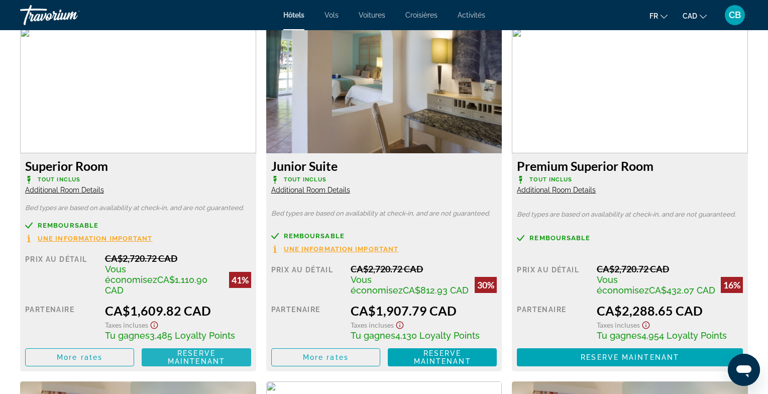
click at [197, 349] on span "Reserve maintenant" at bounding box center [196, 357] width 57 height 16
